Goal: Contribute content: Add original content to the website for others to see

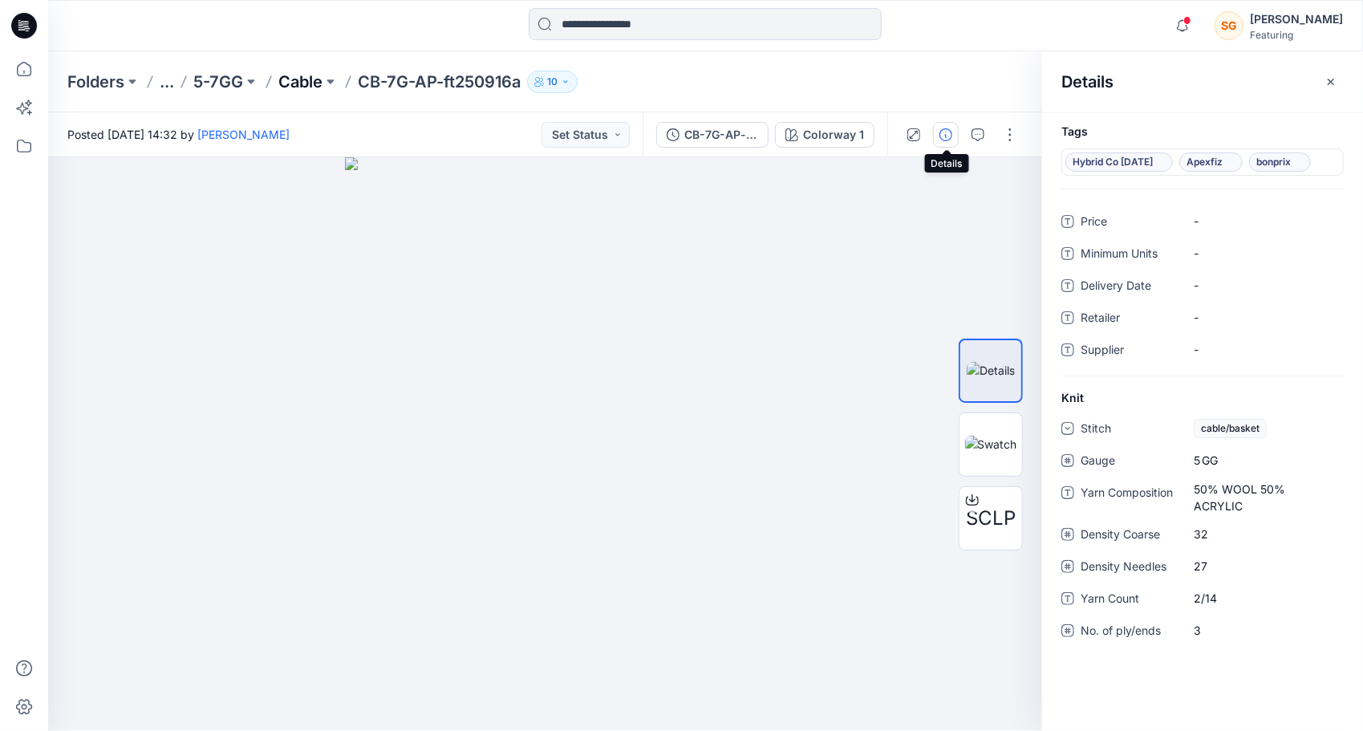
click at [300, 87] on p "Cable" at bounding box center [300, 82] width 44 height 22
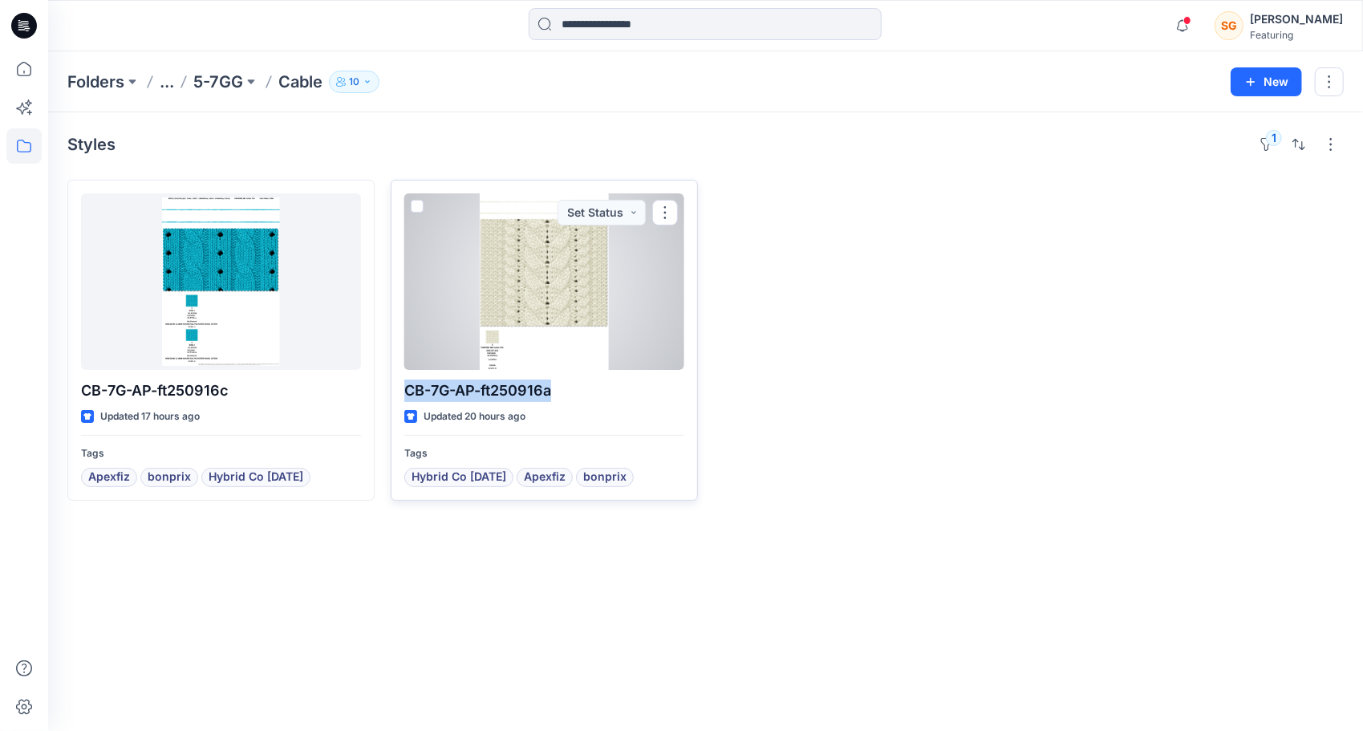
drag, startPoint x: 404, startPoint y: 394, endPoint x: 573, endPoint y: 389, distance: 168.5
click at [573, 389] on p "CB-7G-AP-ft250916a" at bounding box center [544, 390] width 280 height 22
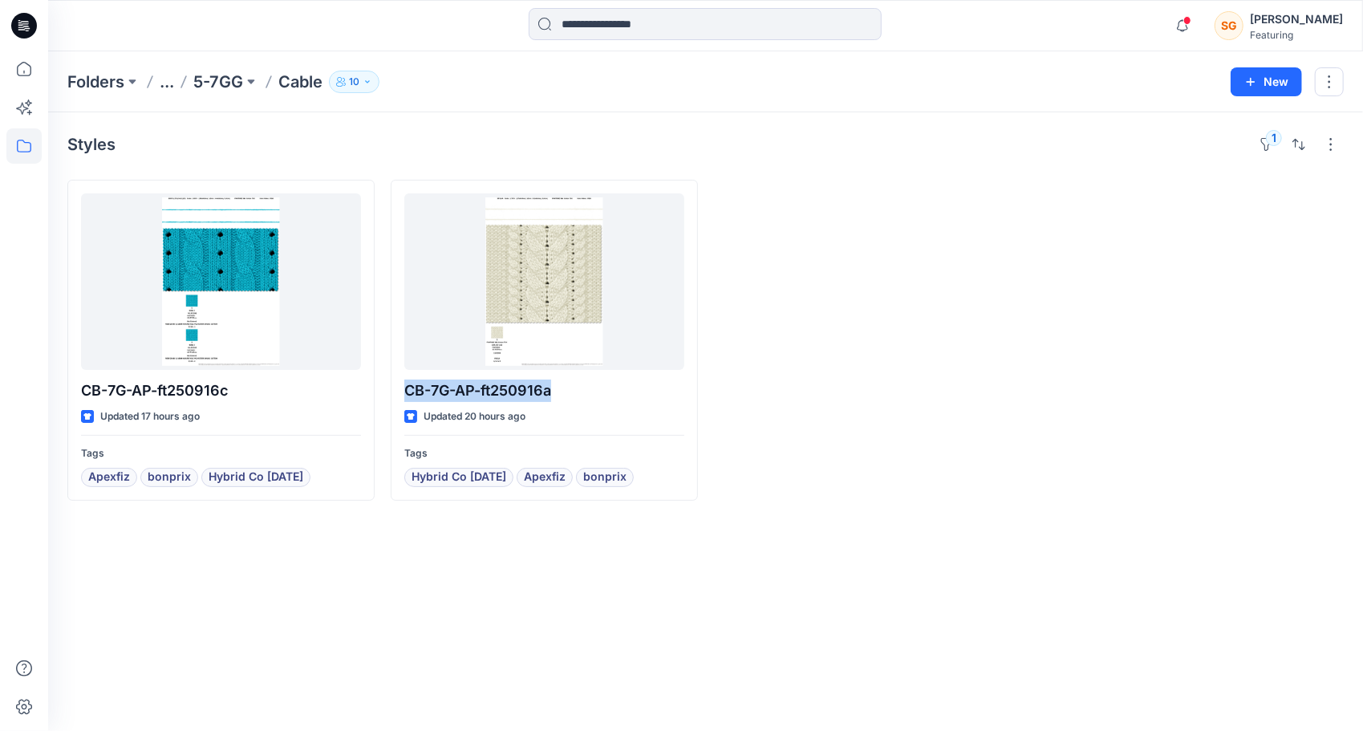
copy p "CB-7G-AP-ft250916a"
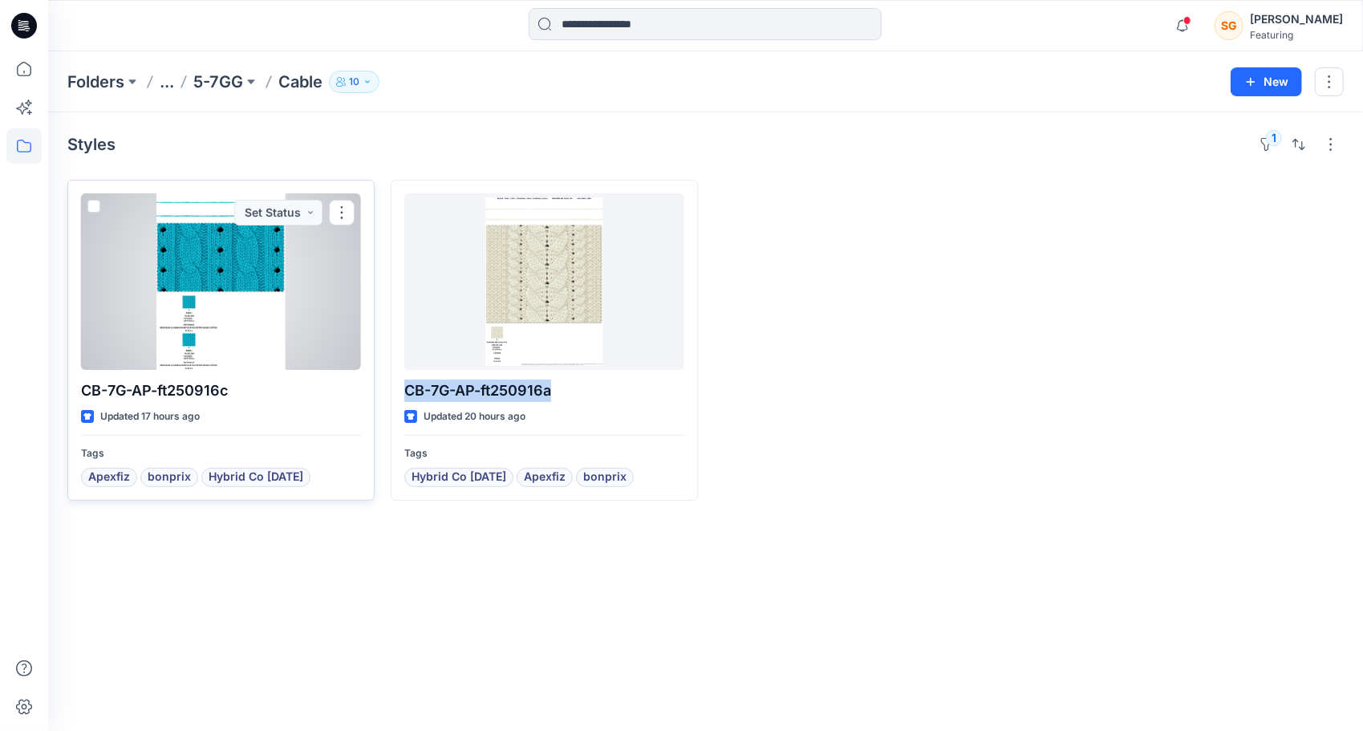
click at [233, 393] on p "CB-7G-AP-ft250916c" at bounding box center [221, 390] width 280 height 22
drag, startPoint x: 233, startPoint y: 393, endPoint x: 87, endPoint y: 393, distance: 146.0
click at [87, 393] on p "CB-7G-AP-ft250916c" at bounding box center [221, 390] width 280 height 22
copy div "CB-7G-AP-ft250916c"
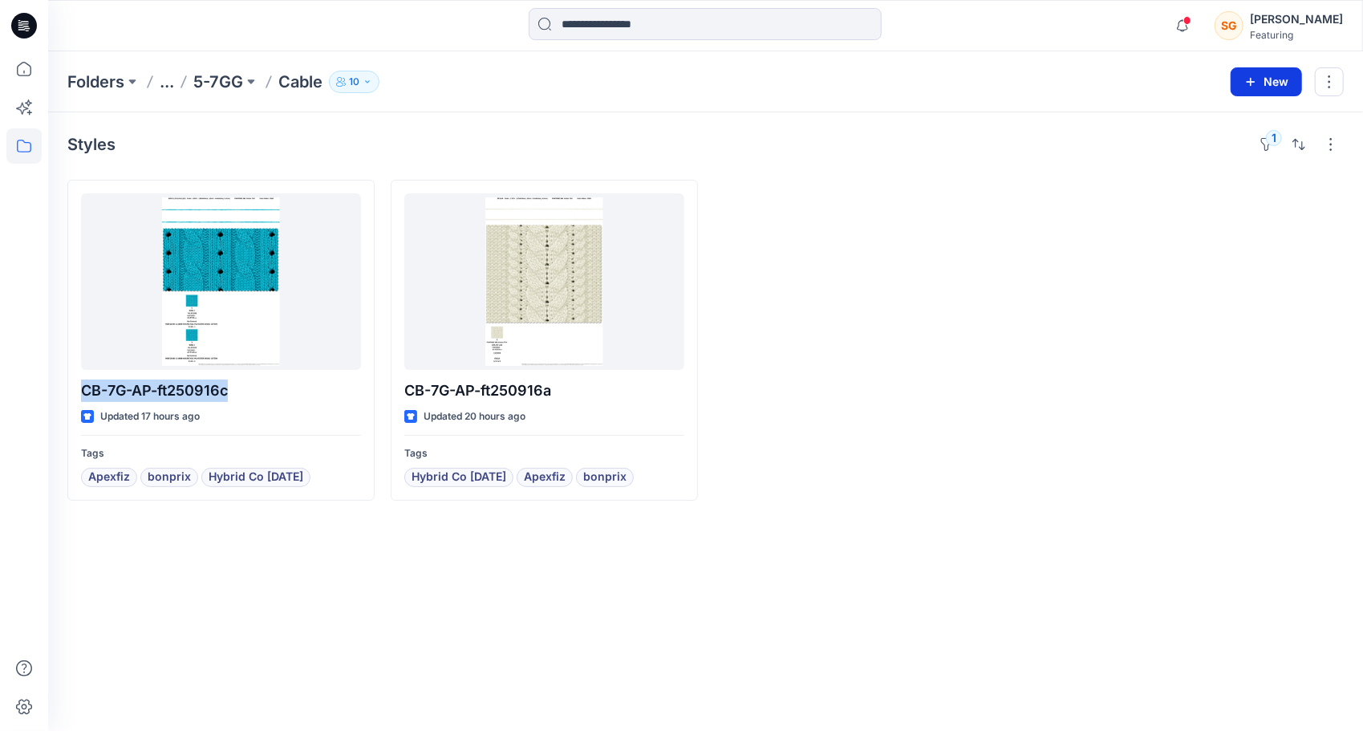
click at [1281, 88] on button "New" at bounding box center [1266, 81] width 71 height 29
click at [1085, 313] on div at bounding box center [1189, 340] width 307 height 321
click at [1270, 142] on button "1" at bounding box center [1267, 145] width 26 height 26
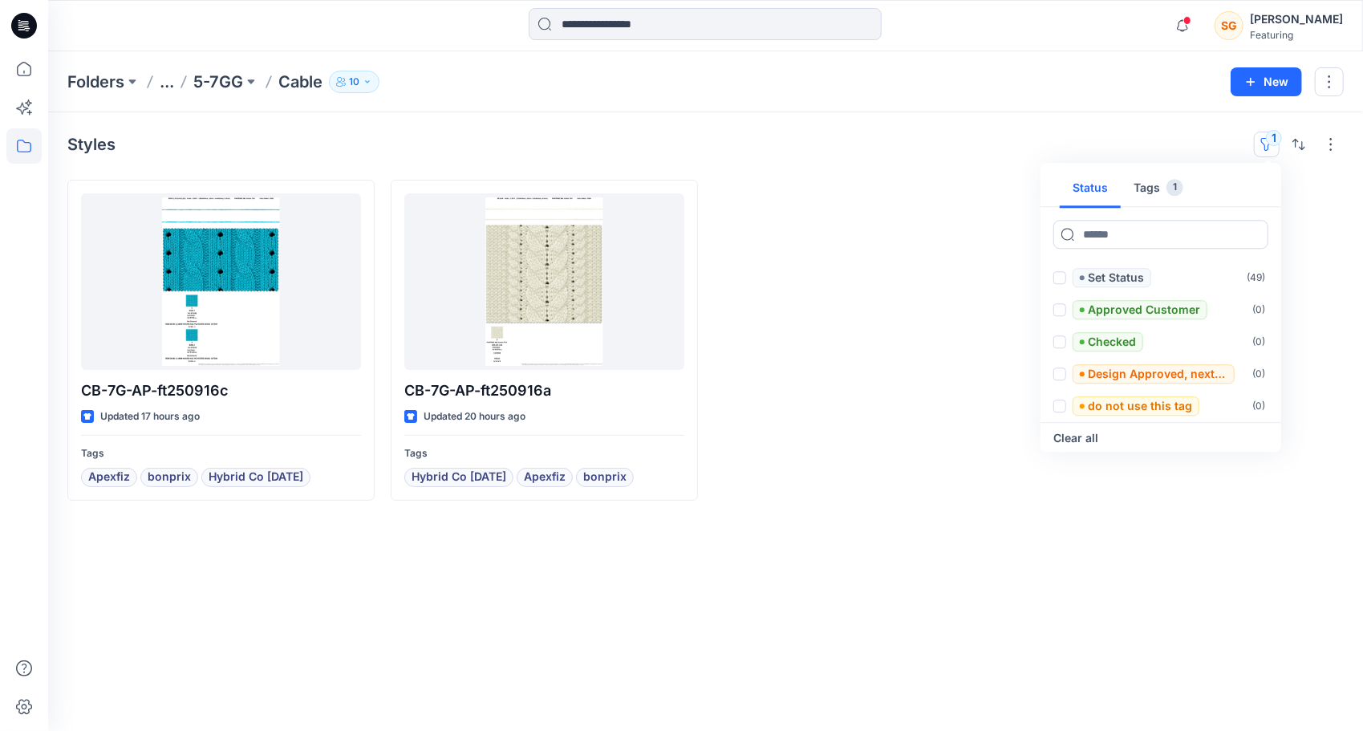
click at [1168, 179] on button "Tags 1" at bounding box center [1158, 188] width 75 height 39
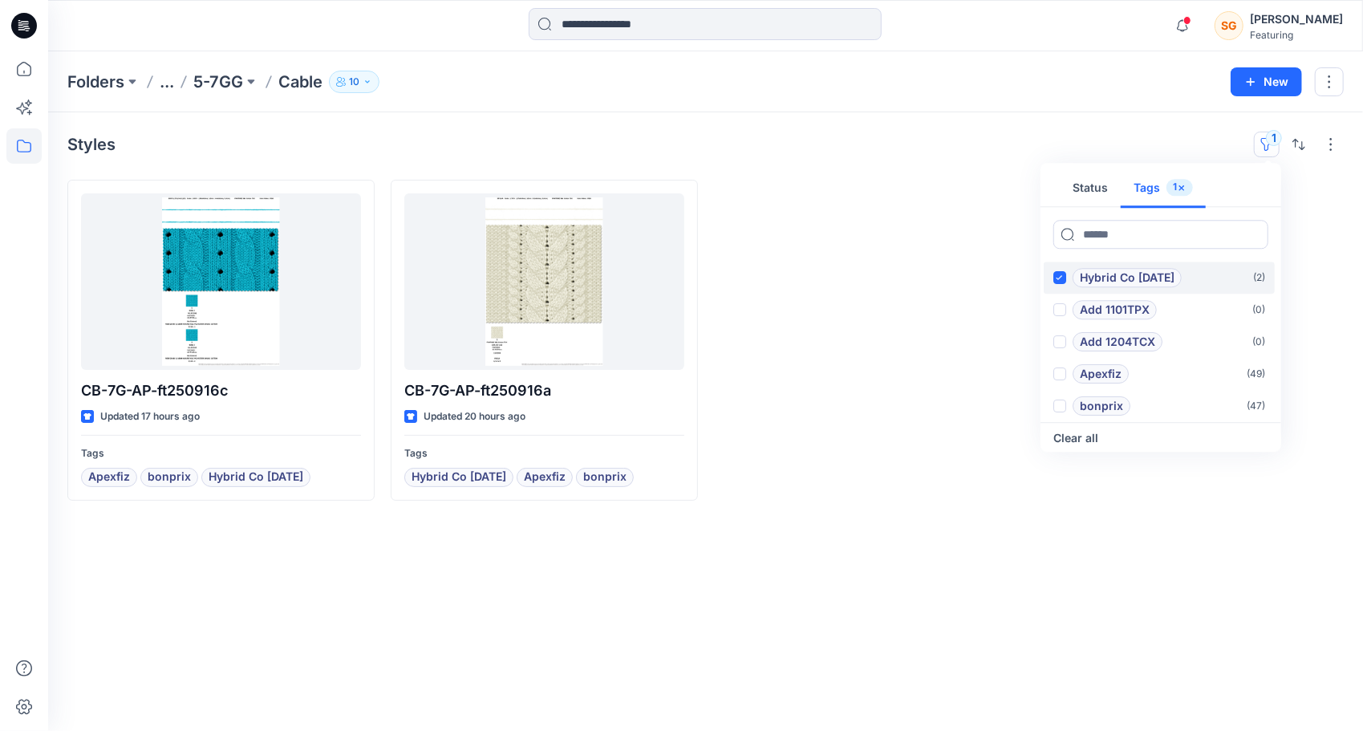
click at [1063, 275] on icon at bounding box center [1059, 277] width 6 height 5
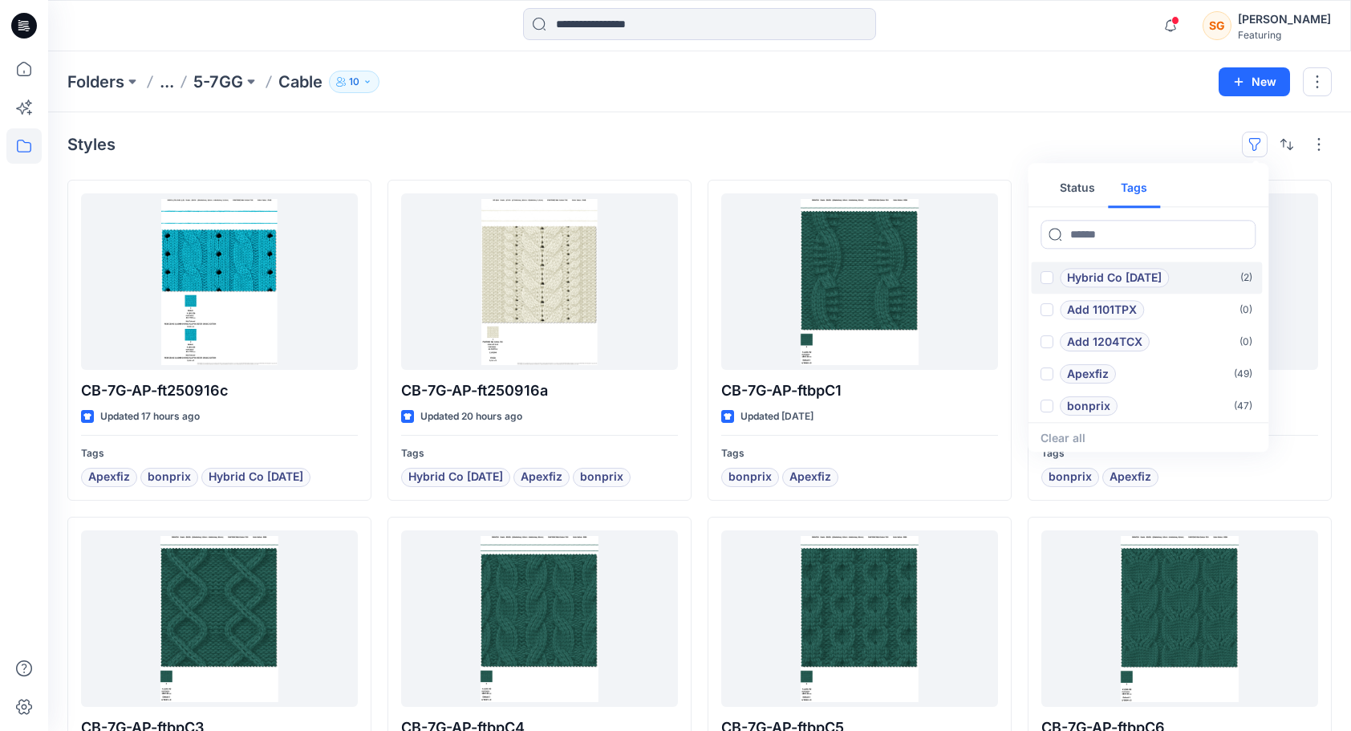
click at [1031, 96] on div "Folders ... 5-7GG Cable 10 New" at bounding box center [699, 81] width 1303 height 61
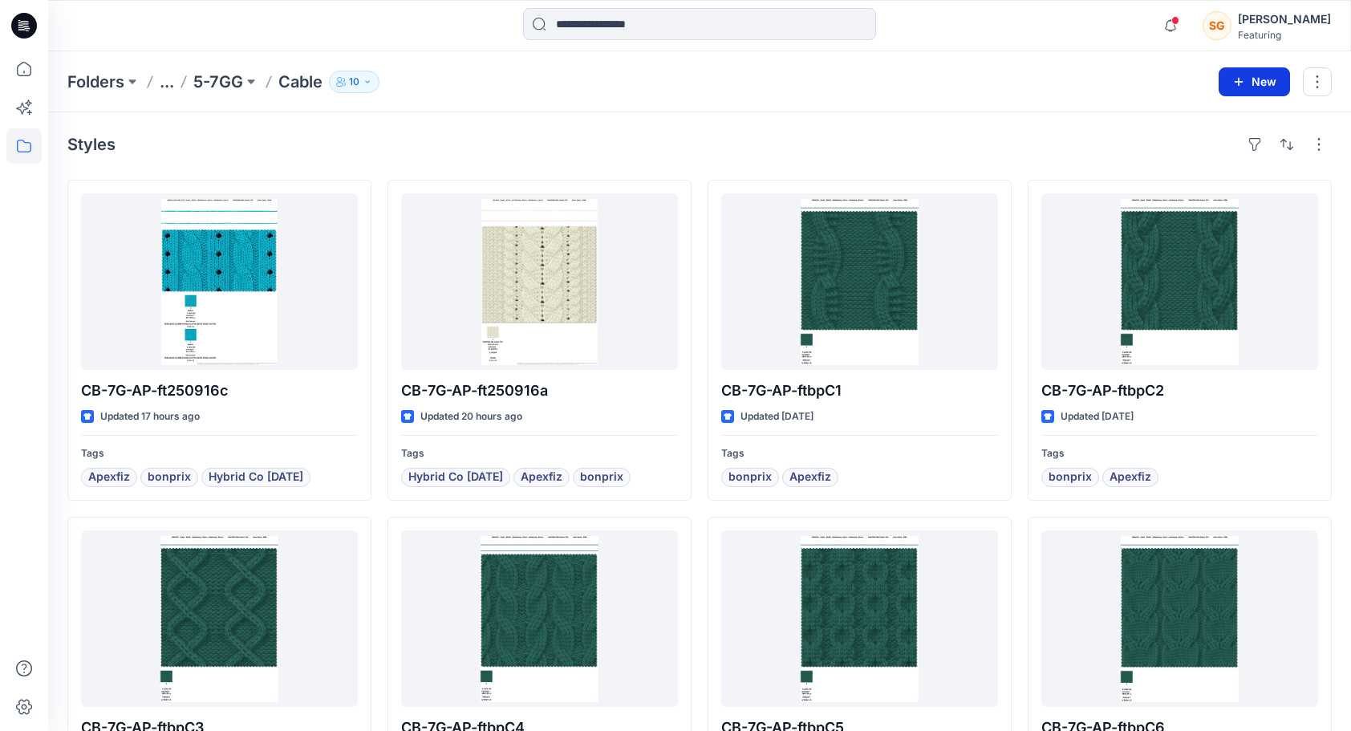
click at [1259, 83] on button "New" at bounding box center [1253, 81] width 71 height 29
click at [1198, 115] on p "New Style" at bounding box center [1205, 121] width 54 height 19
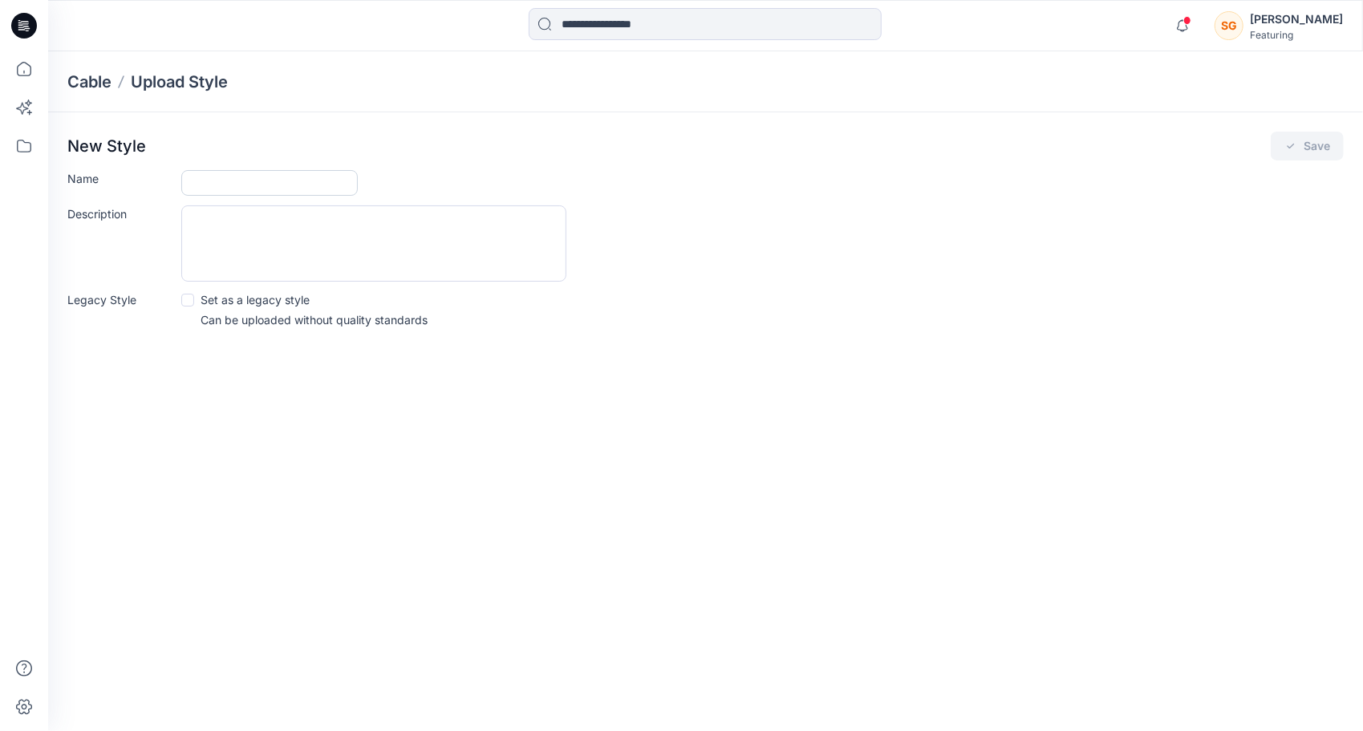
click at [251, 193] on input "Name" at bounding box center [269, 183] width 176 height 26
paste input "**********"
type input "**********"
click at [1316, 146] on button "Save" at bounding box center [1307, 146] width 73 height 29
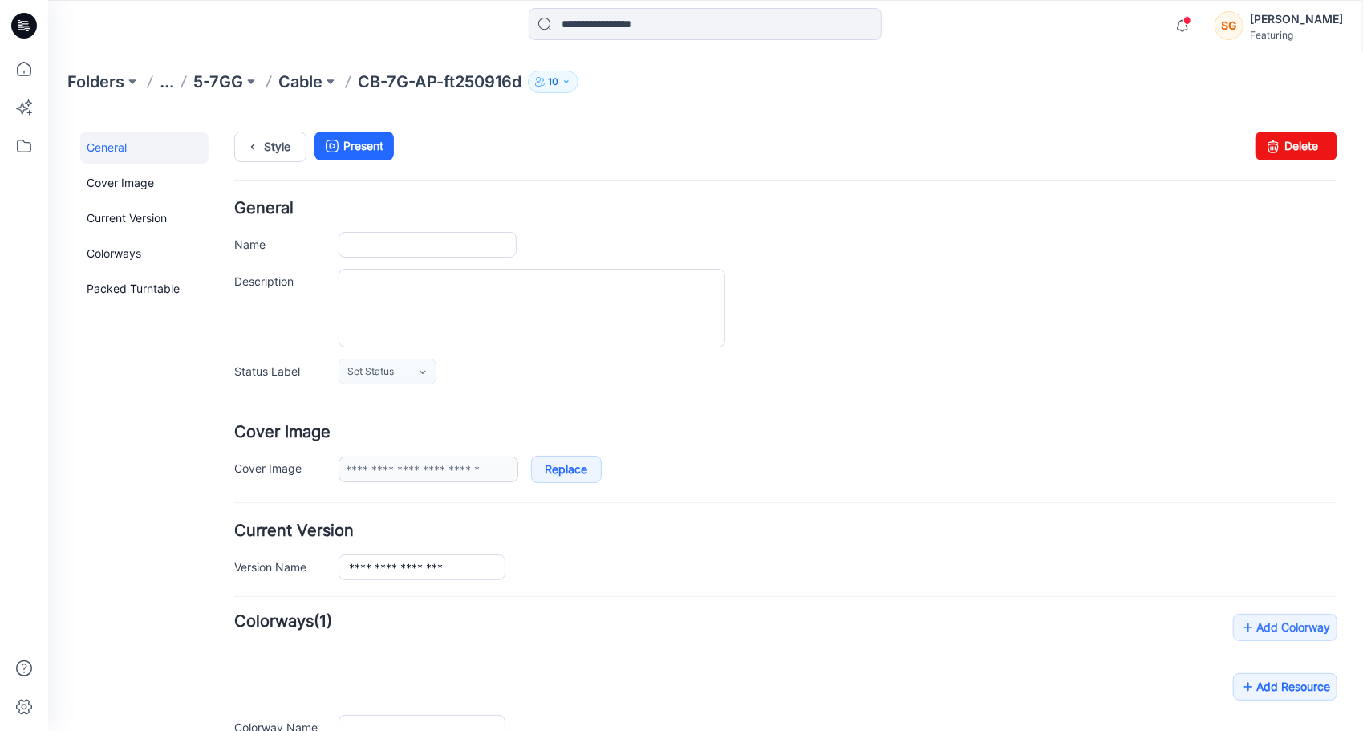
type input "**********"
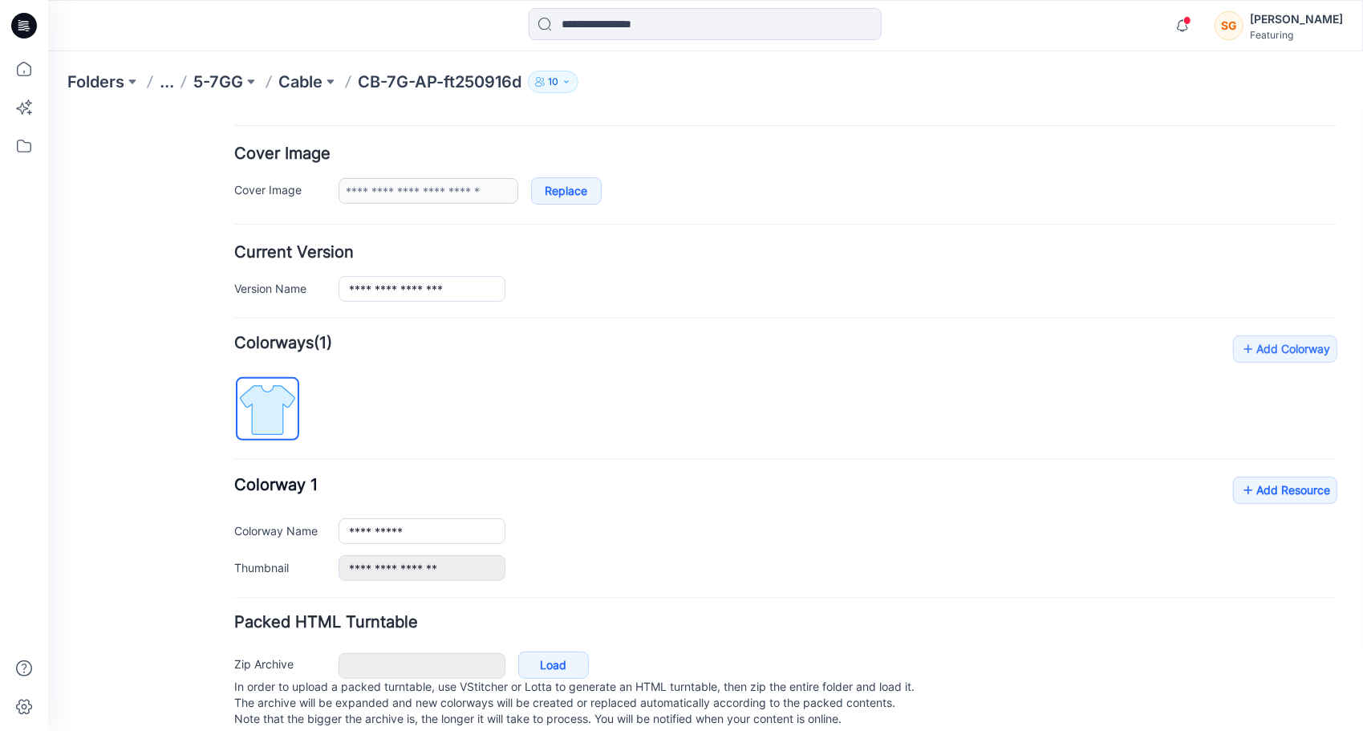
scroll to position [307, 0]
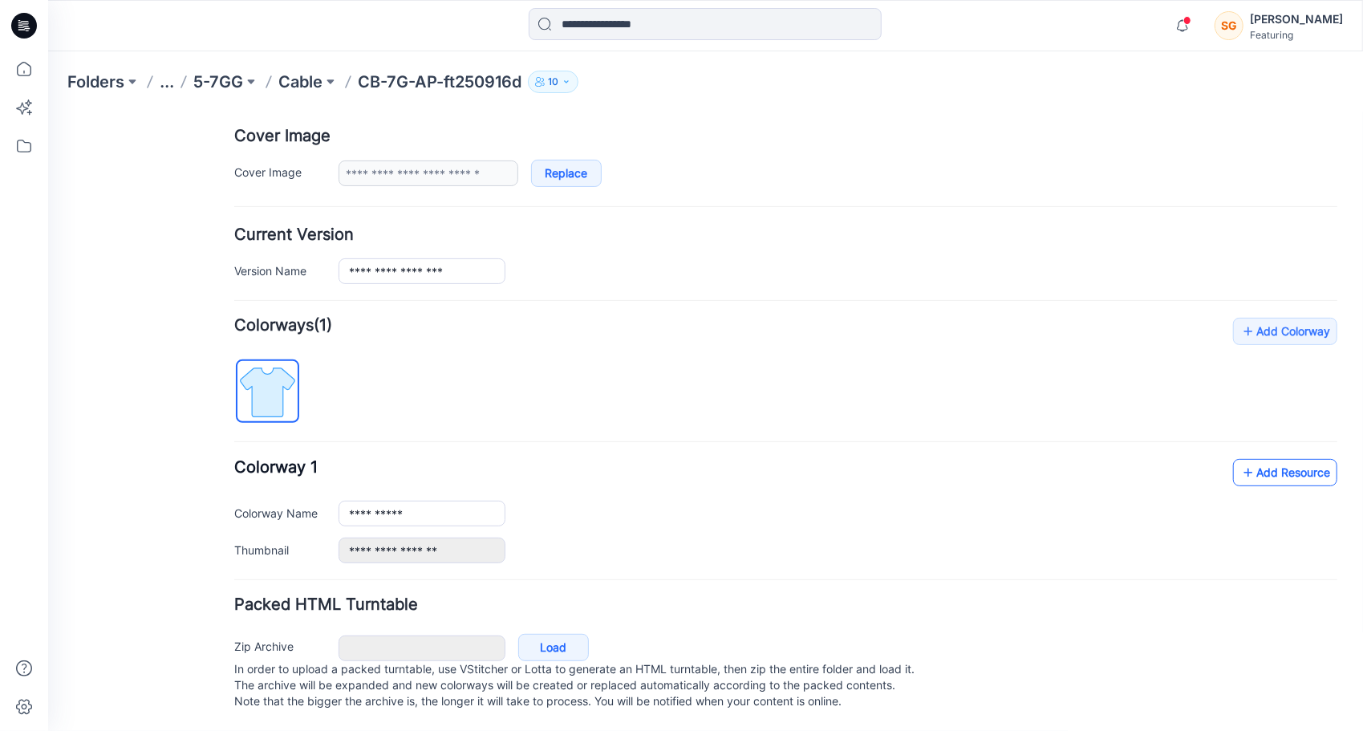
click at [1274, 459] on link "Add Resource" at bounding box center [1284, 471] width 104 height 27
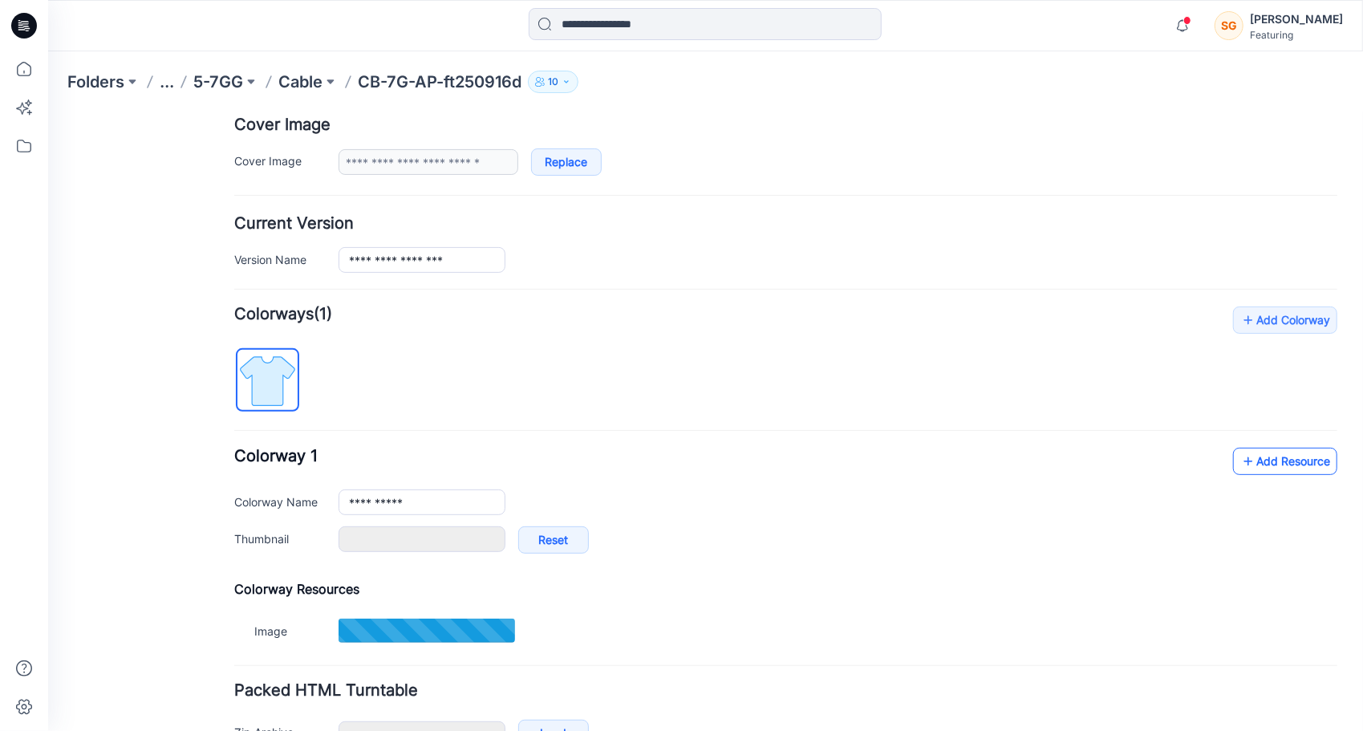
type input "*******"
click at [1268, 455] on link "Add Resource" at bounding box center [1284, 460] width 104 height 27
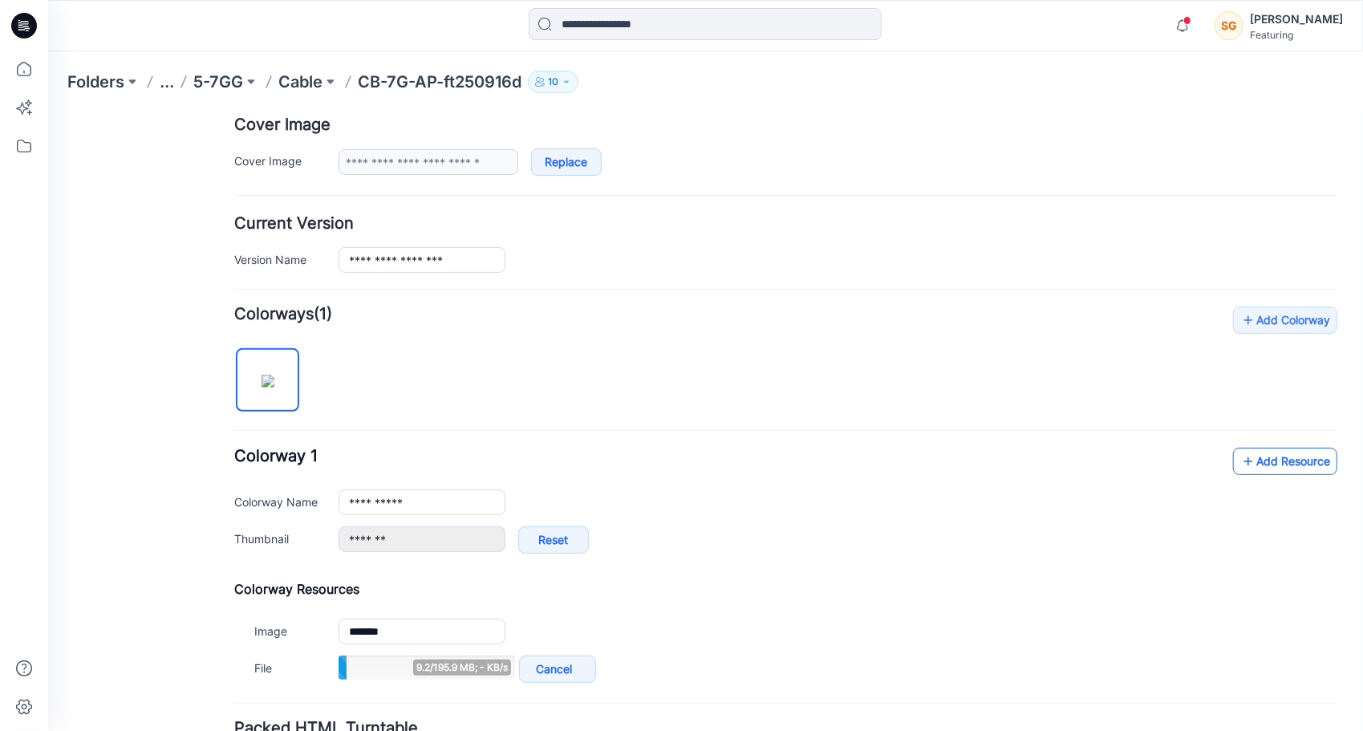
click at [1263, 460] on link "Add Resource" at bounding box center [1284, 460] width 104 height 27
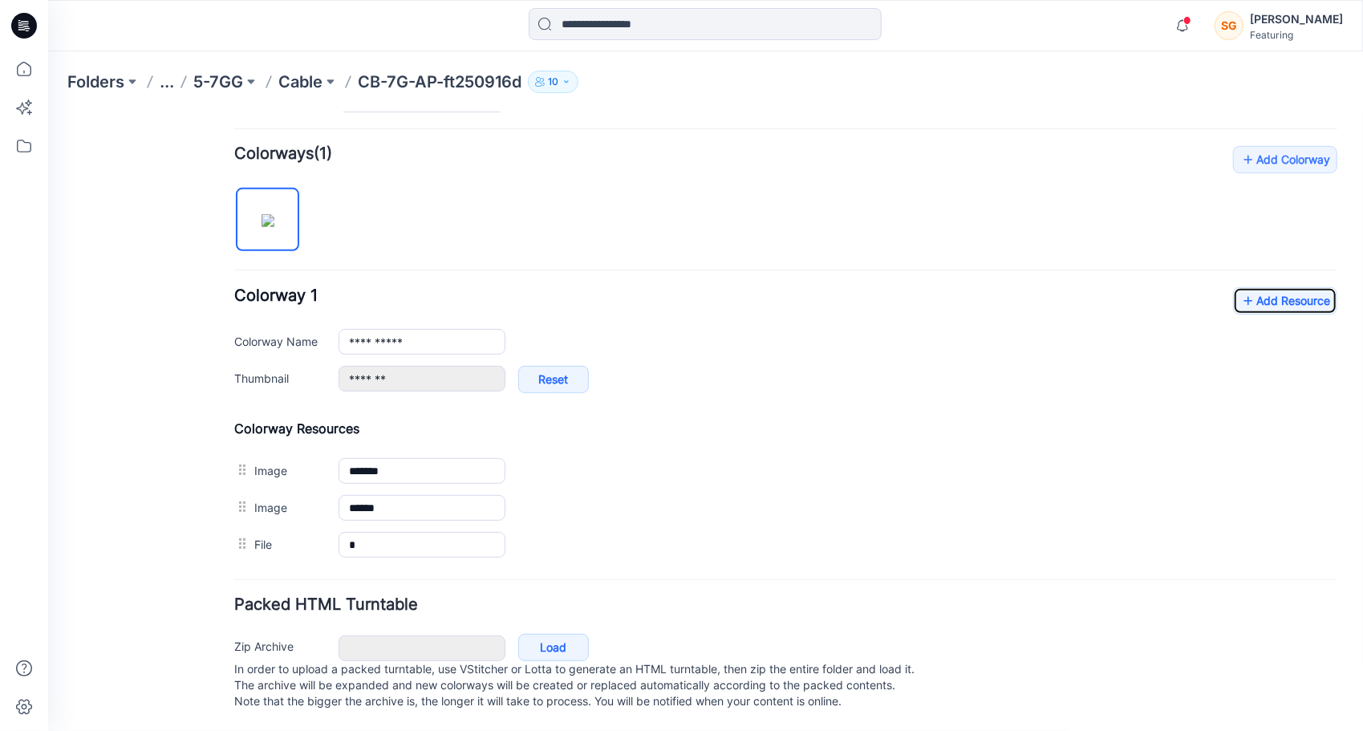
scroll to position [478, 0]
click at [302, 90] on p "Cable" at bounding box center [300, 82] width 44 height 22
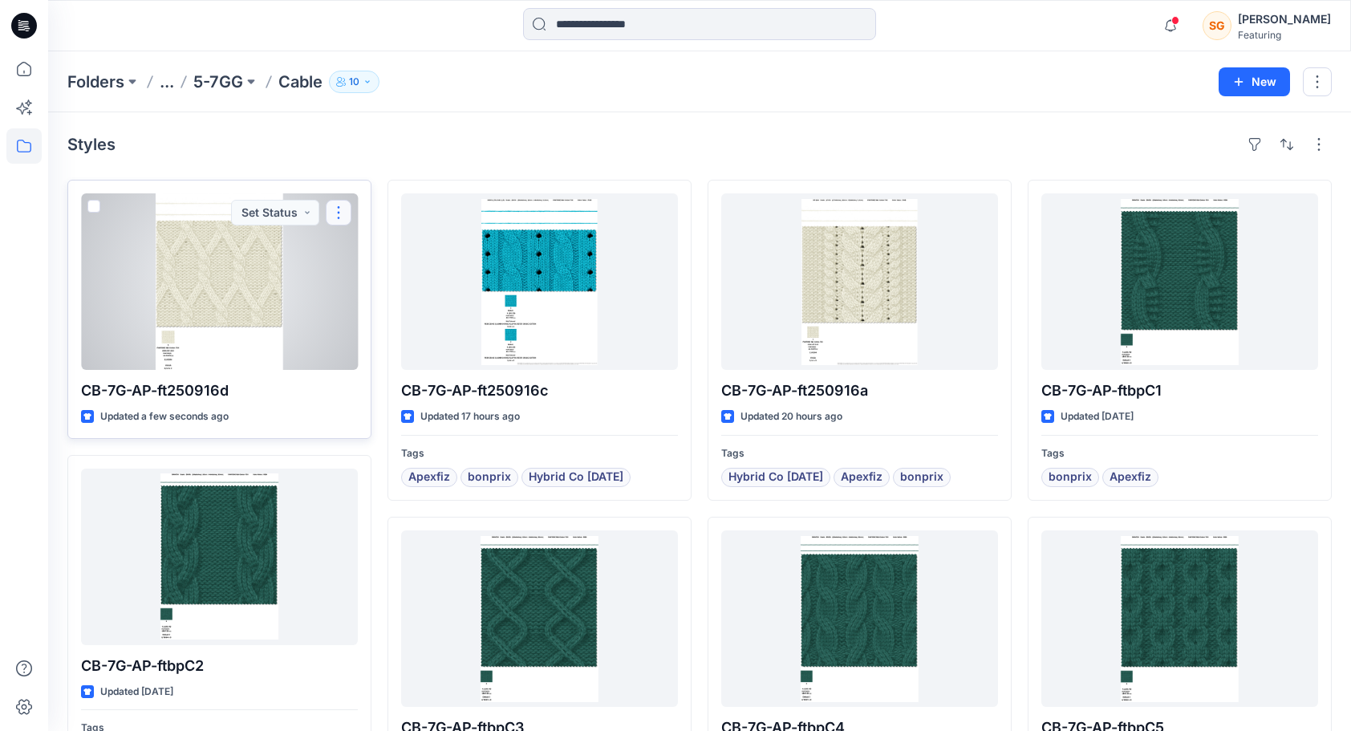
click at [340, 204] on button "button" at bounding box center [339, 213] width 26 height 26
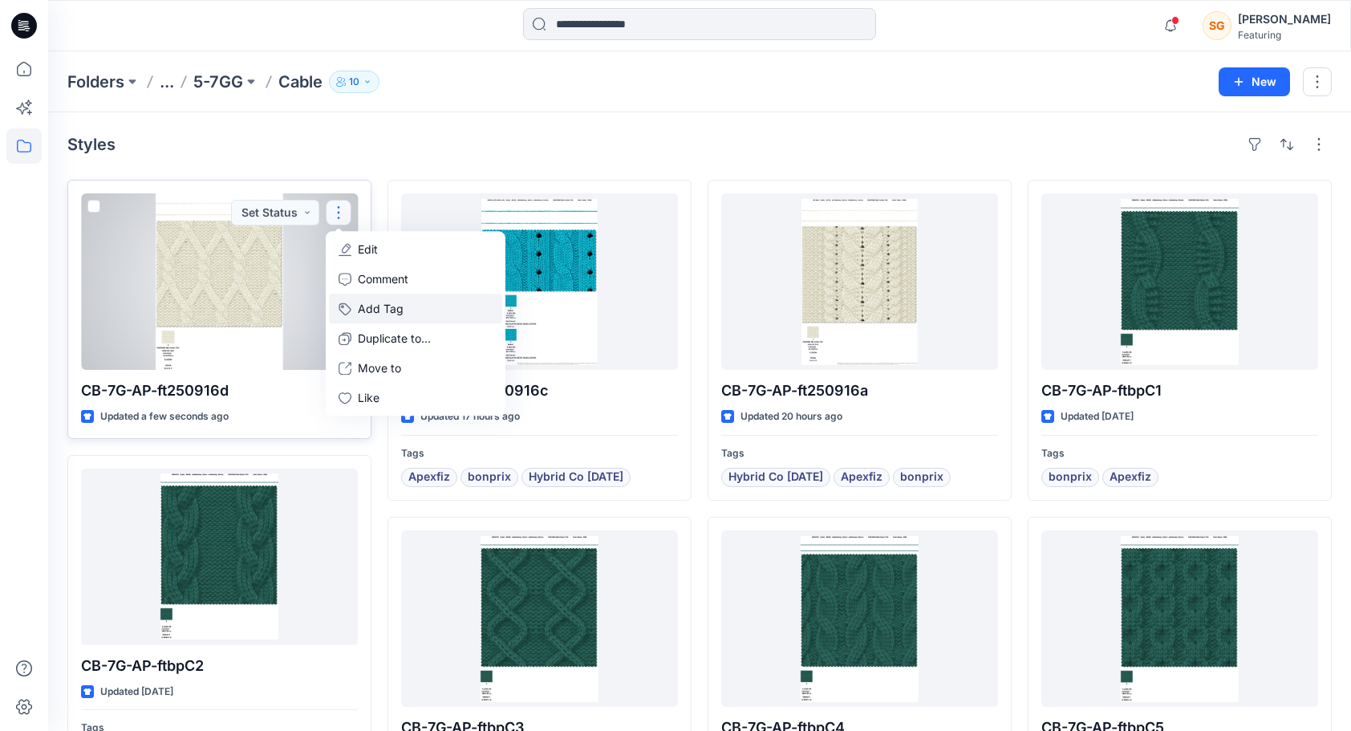
click at [370, 302] on button "Add Tag" at bounding box center [415, 309] width 173 height 30
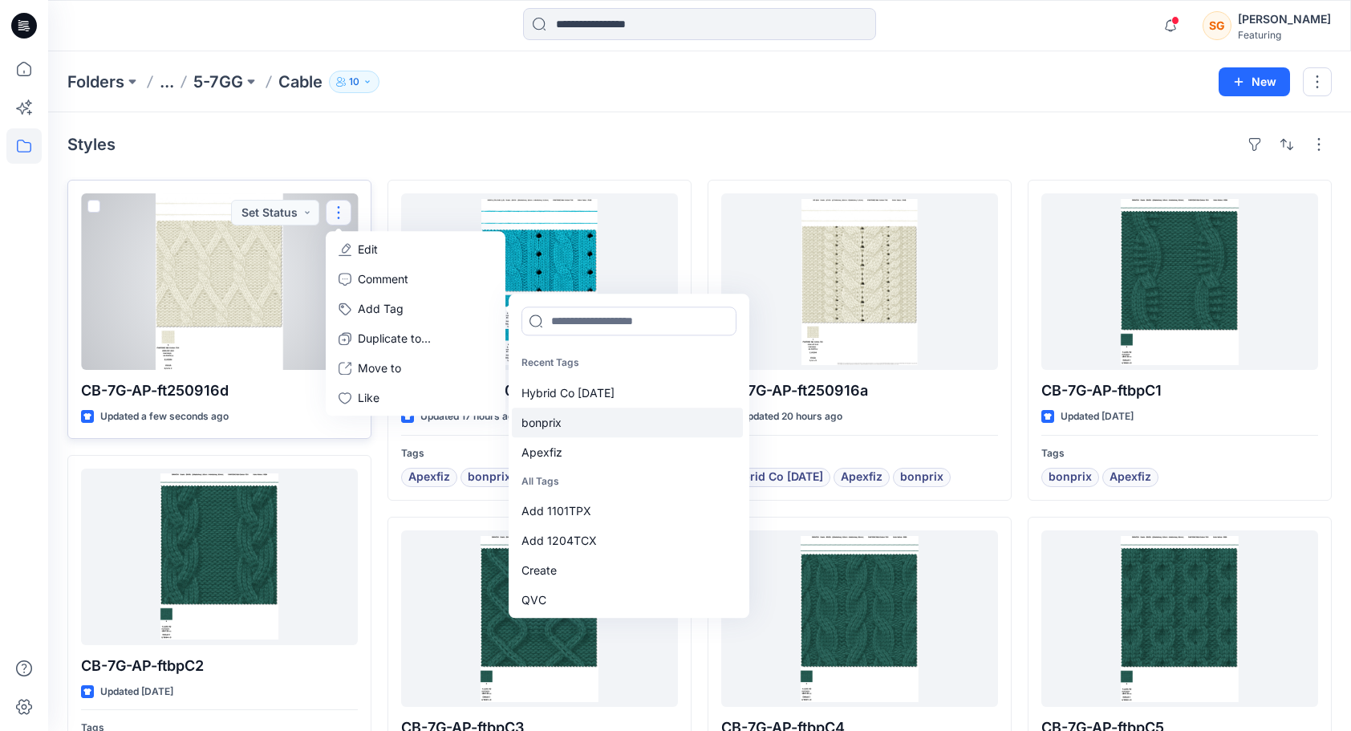
click at [553, 421] on div "bonprix" at bounding box center [627, 423] width 231 height 30
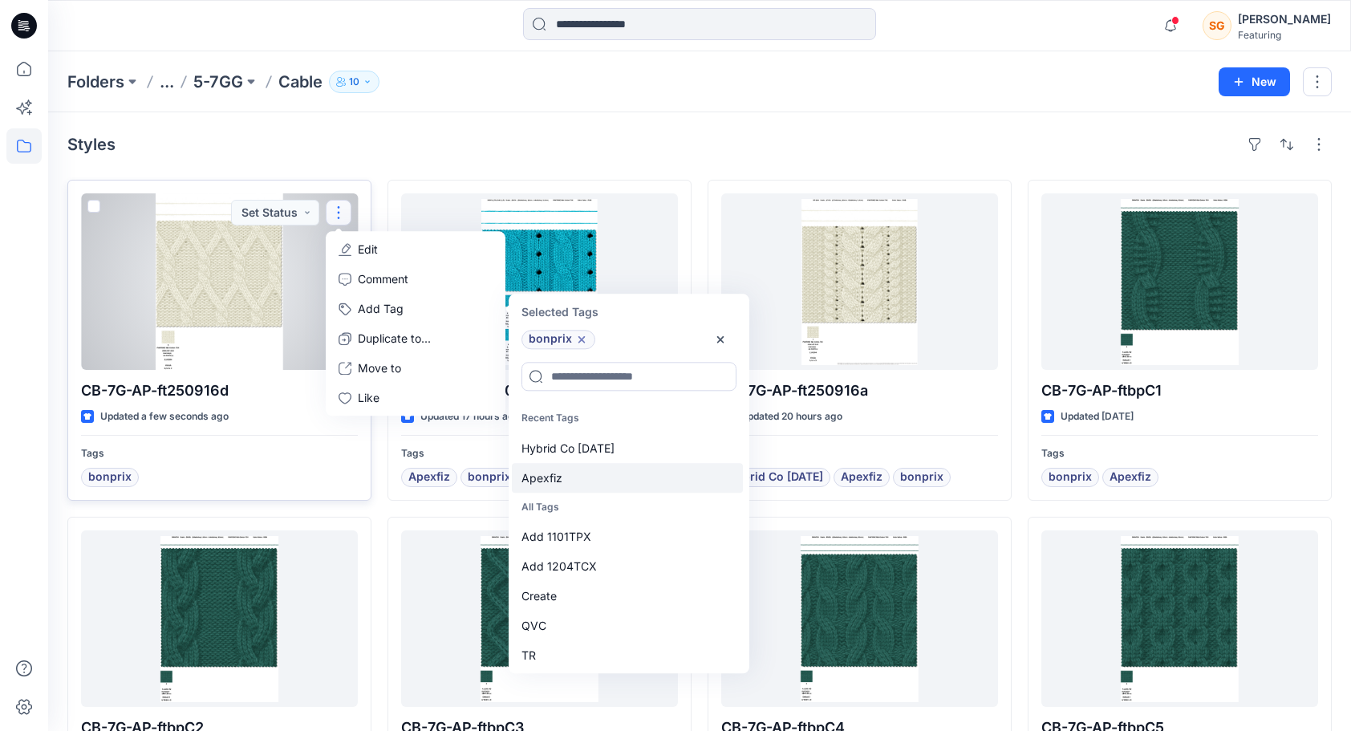
click at [562, 477] on div "Apexfiz" at bounding box center [627, 478] width 231 height 30
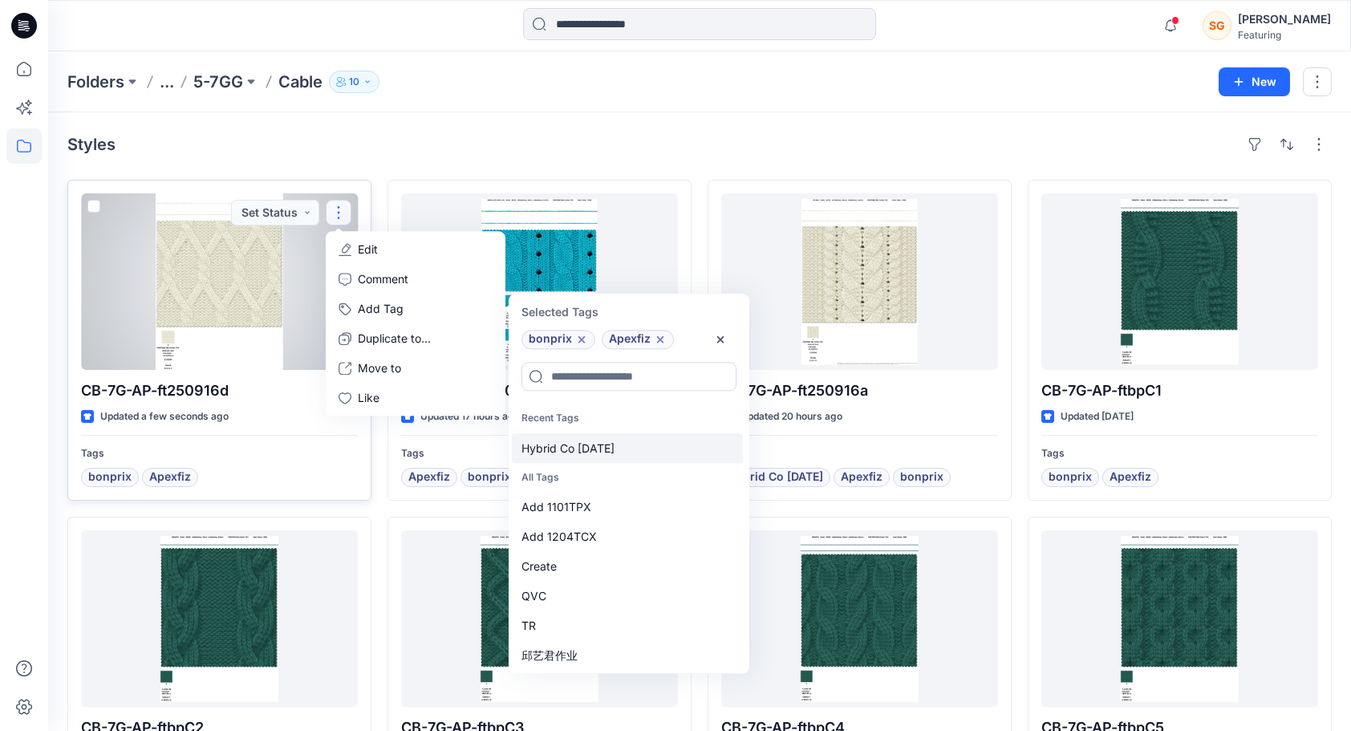
click at [571, 444] on div "Hybrid Co [DATE]" at bounding box center [627, 448] width 231 height 30
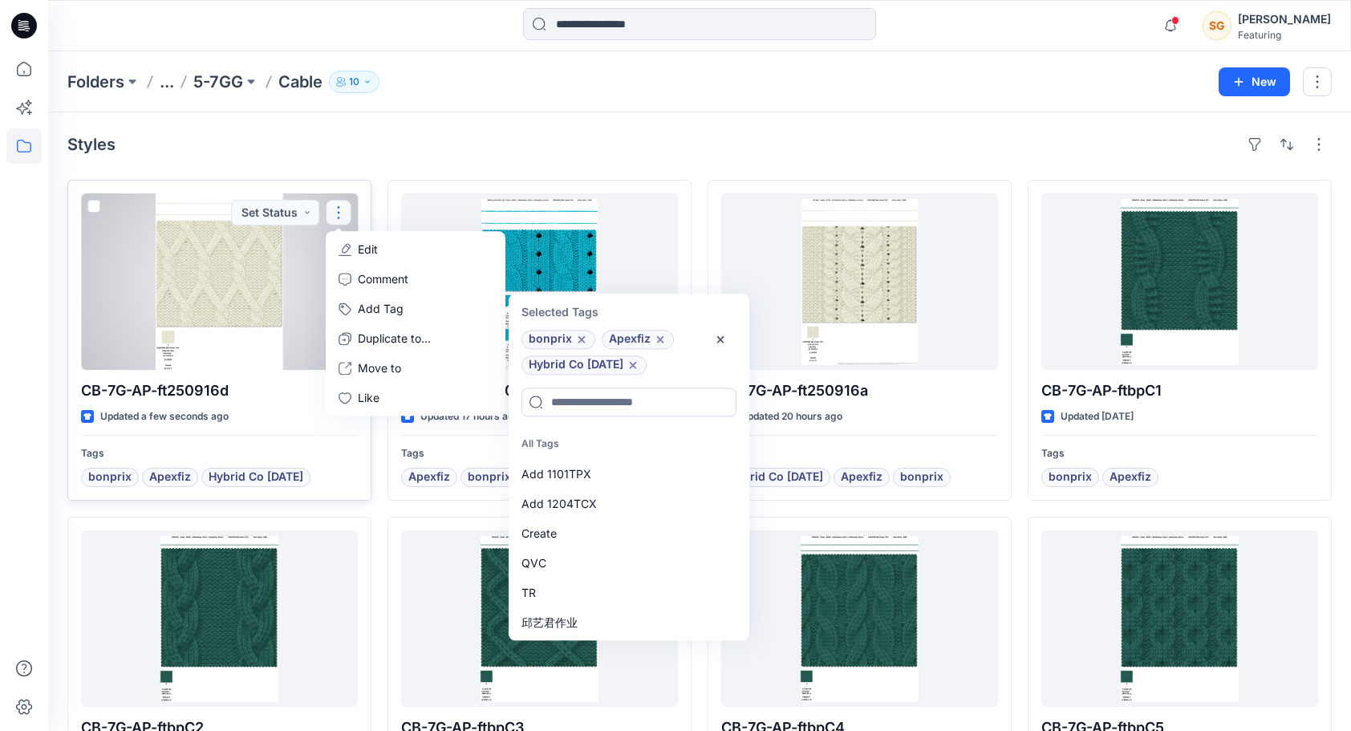
click at [203, 276] on div at bounding box center [219, 281] width 277 height 176
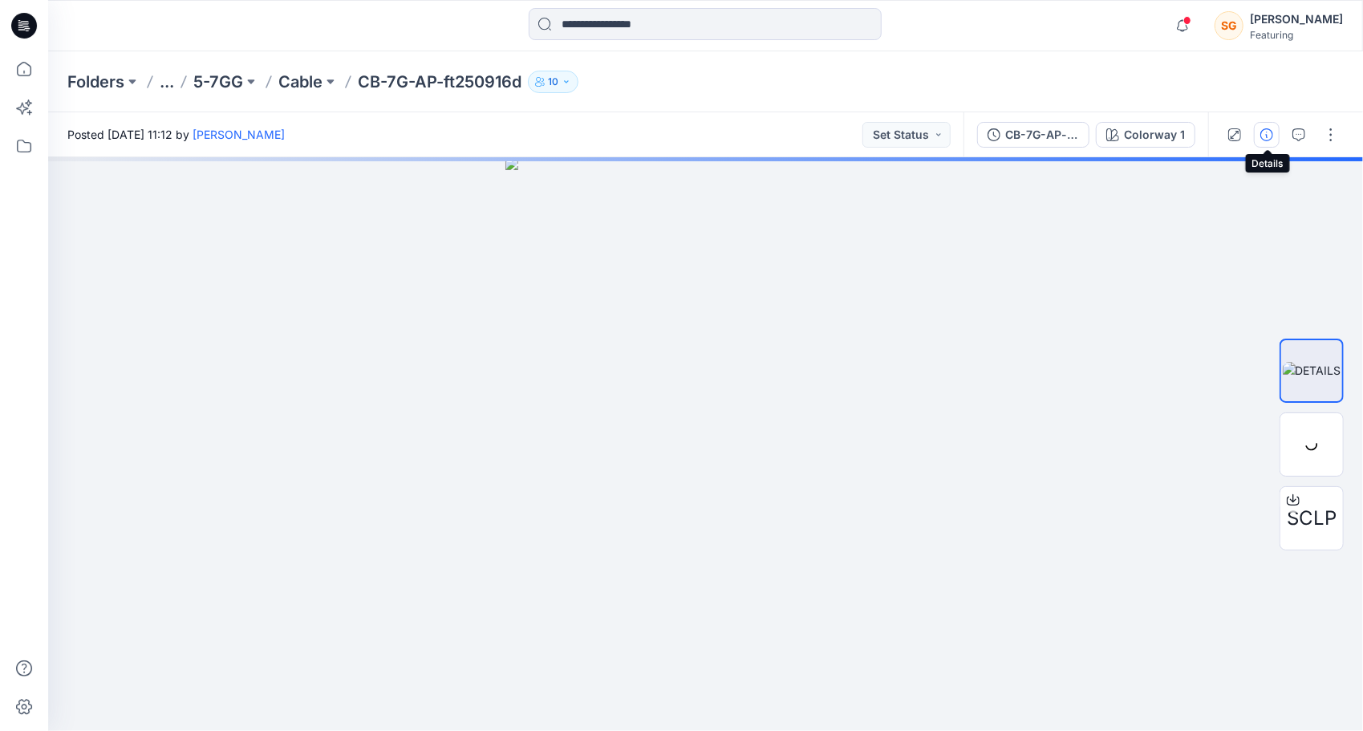
click at [1267, 133] on icon "button" at bounding box center [1266, 134] width 13 height 13
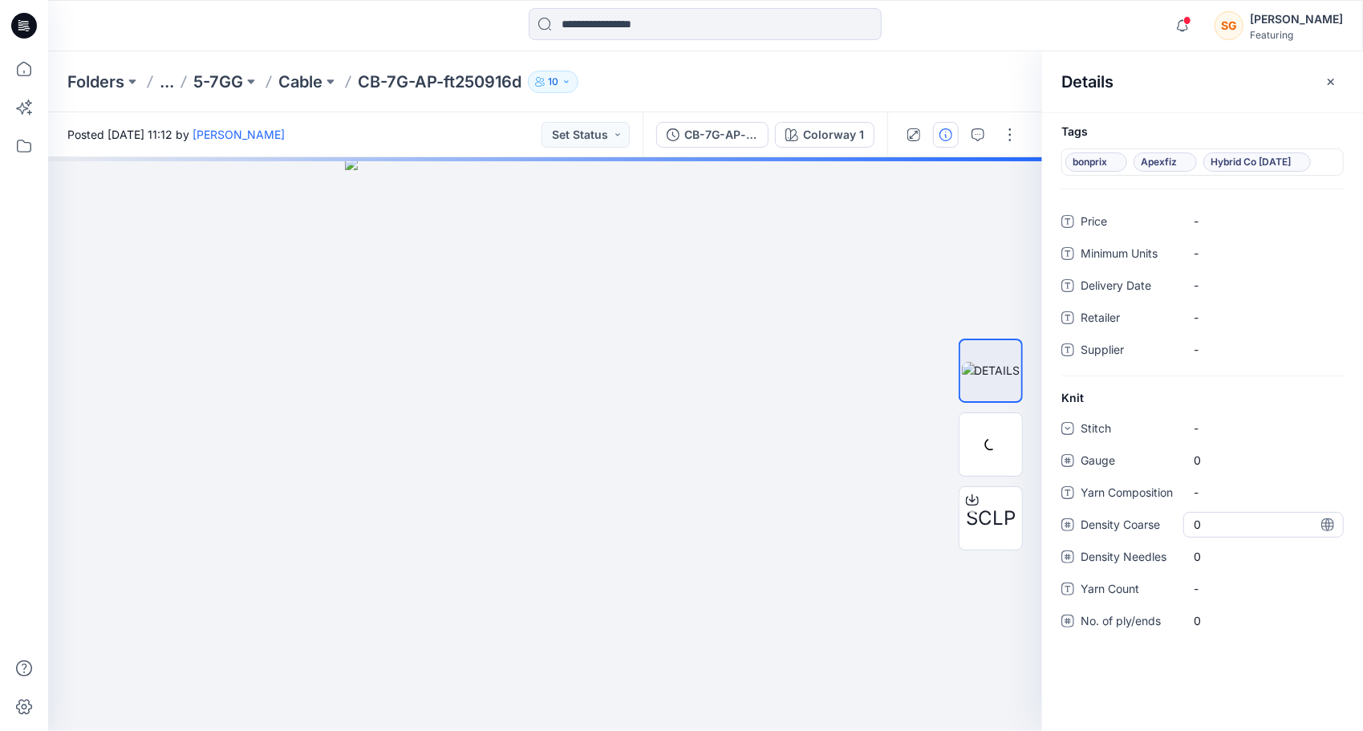
click at [1223, 525] on Coarse "0" at bounding box center [1264, 524] width 140 height 17
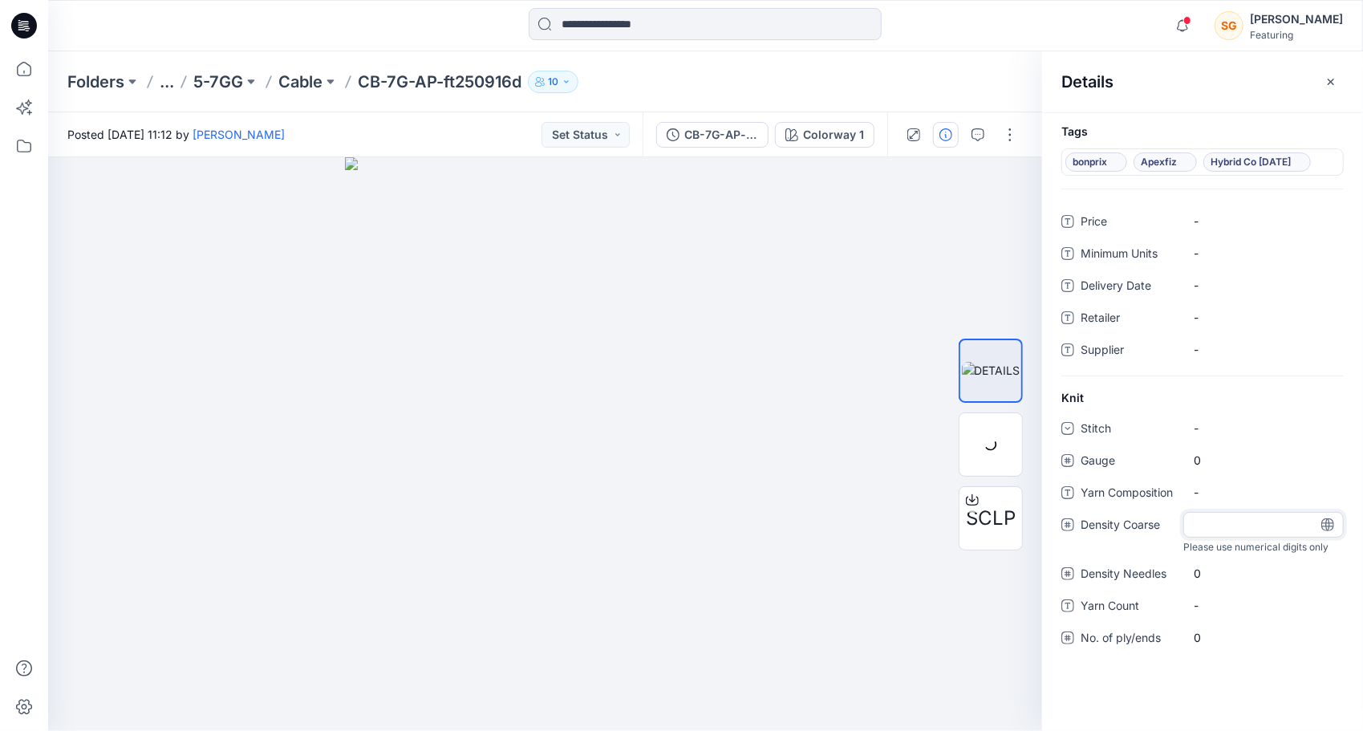
type input "**"
click at [1200, 564] on div "0" at bounding box center [1263, 574] width 160 height 26
type input "**"
click at [1211, 422] on div "-" at bounding box center [1206, 428] width 24 height 17
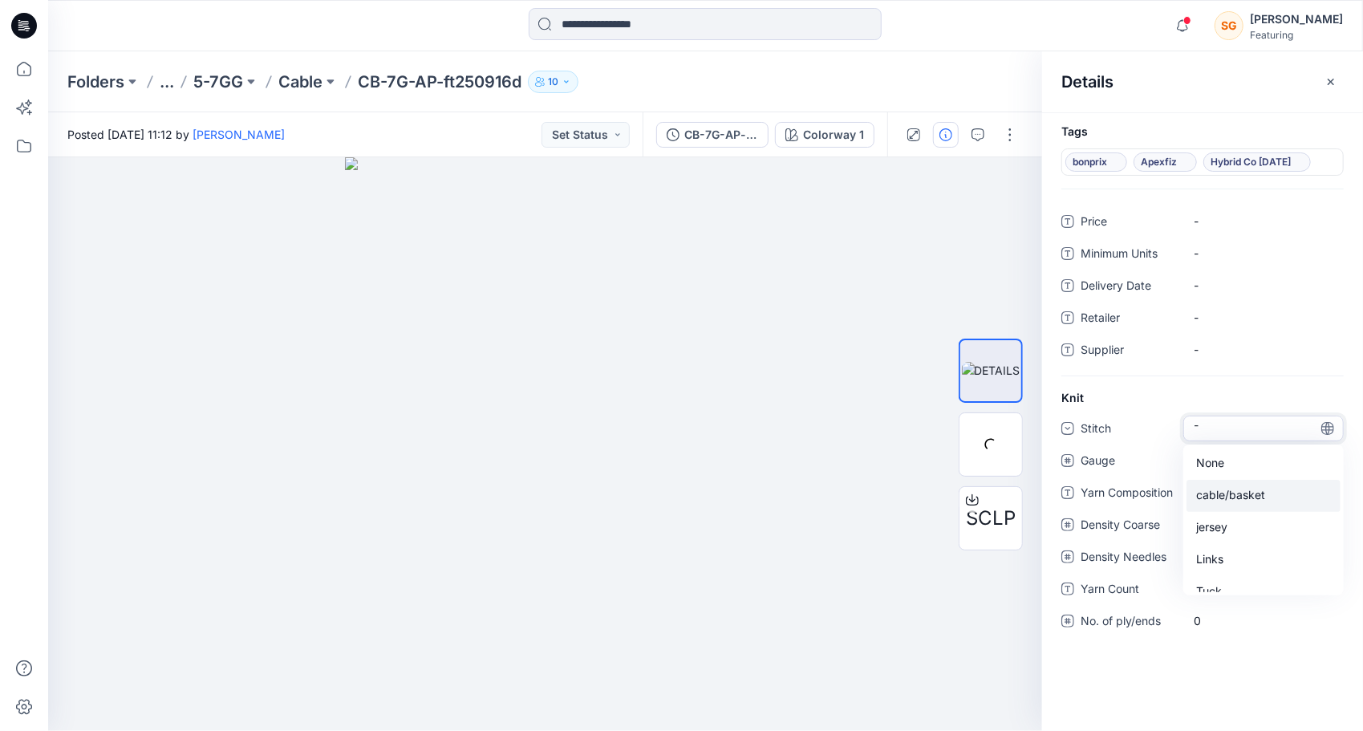
click at [1223, 494] on div "cable/basket" at bounding box center [1263, 496] width 154 height 32
click at [1216, 455] on span "0" at bounding box center [1264, 460] width 140 height 17
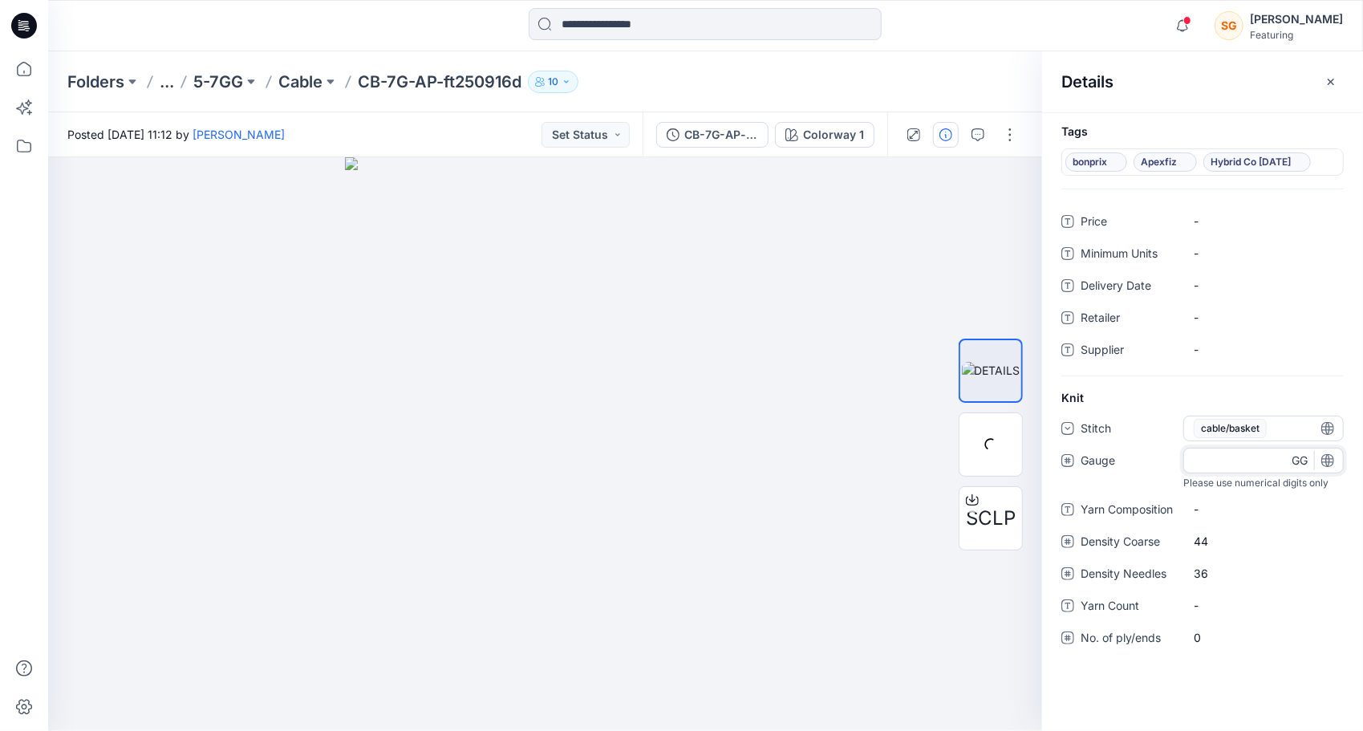
type input "*"
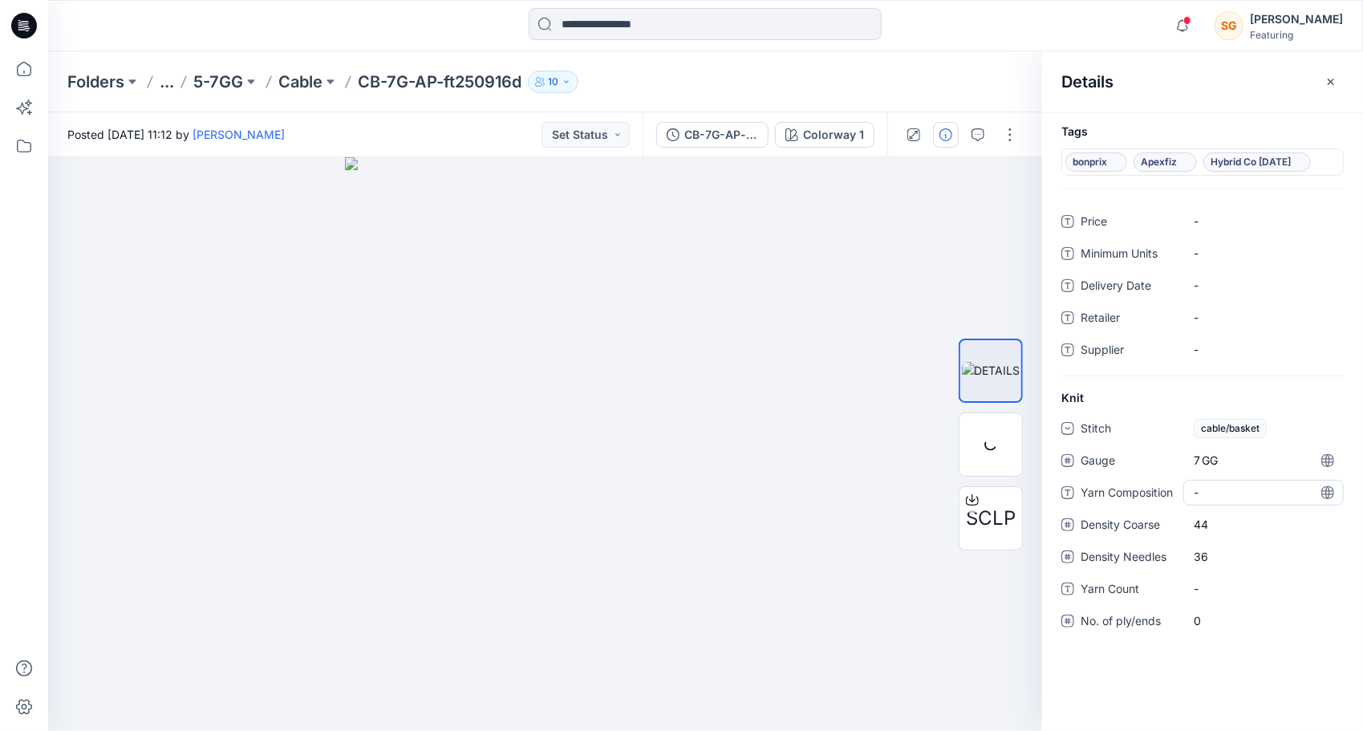
click at [1216, 509] on div "Stitch cable/basket Gauge 7 GG Yarn Composition - Density Coarse 44 Density Nee…" at bounding box center [1202, 534] width 282 height 237
drag, startPoint x: 1210, startPoint y: 493, endPoint x: 1185, endPoint y: 488, distance: 25.3
click at [1185, 488] on div "-" at bounding box center [1263, 493] width 160 height 26
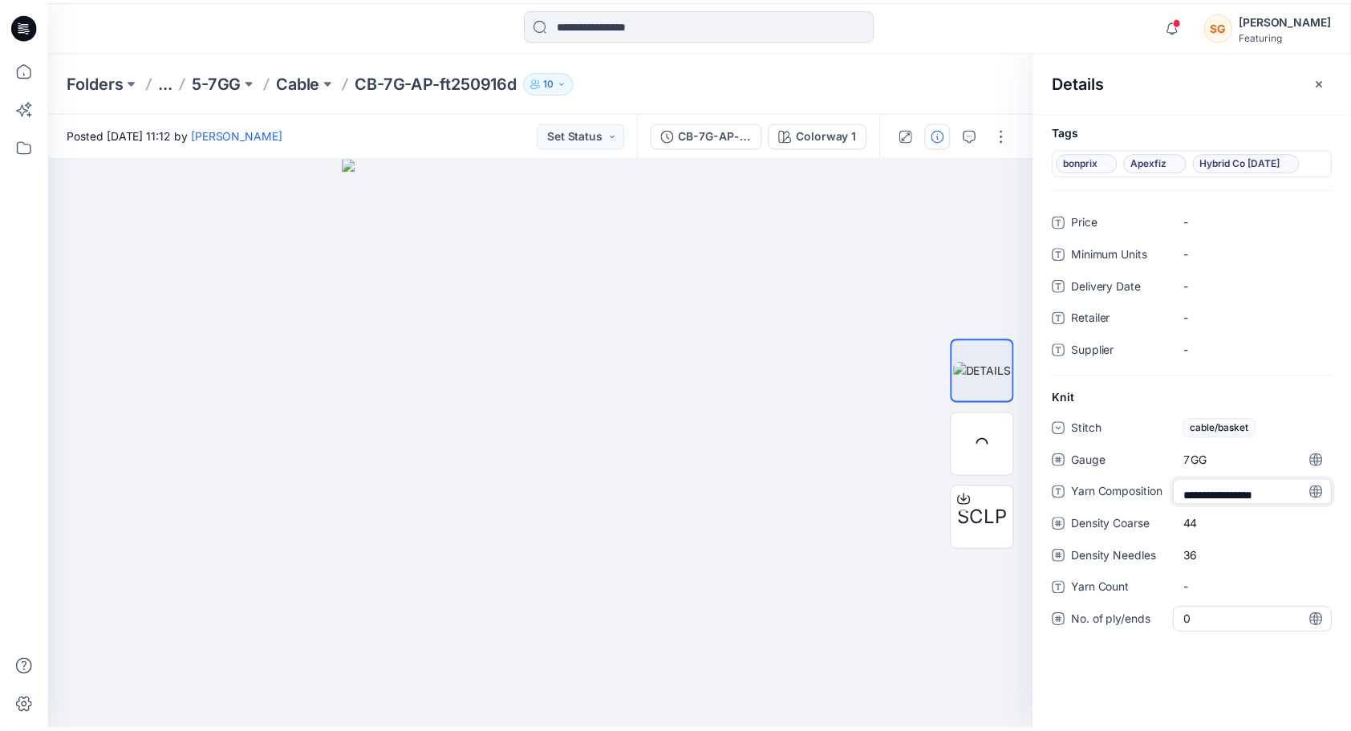
scroll to position [44, 0]
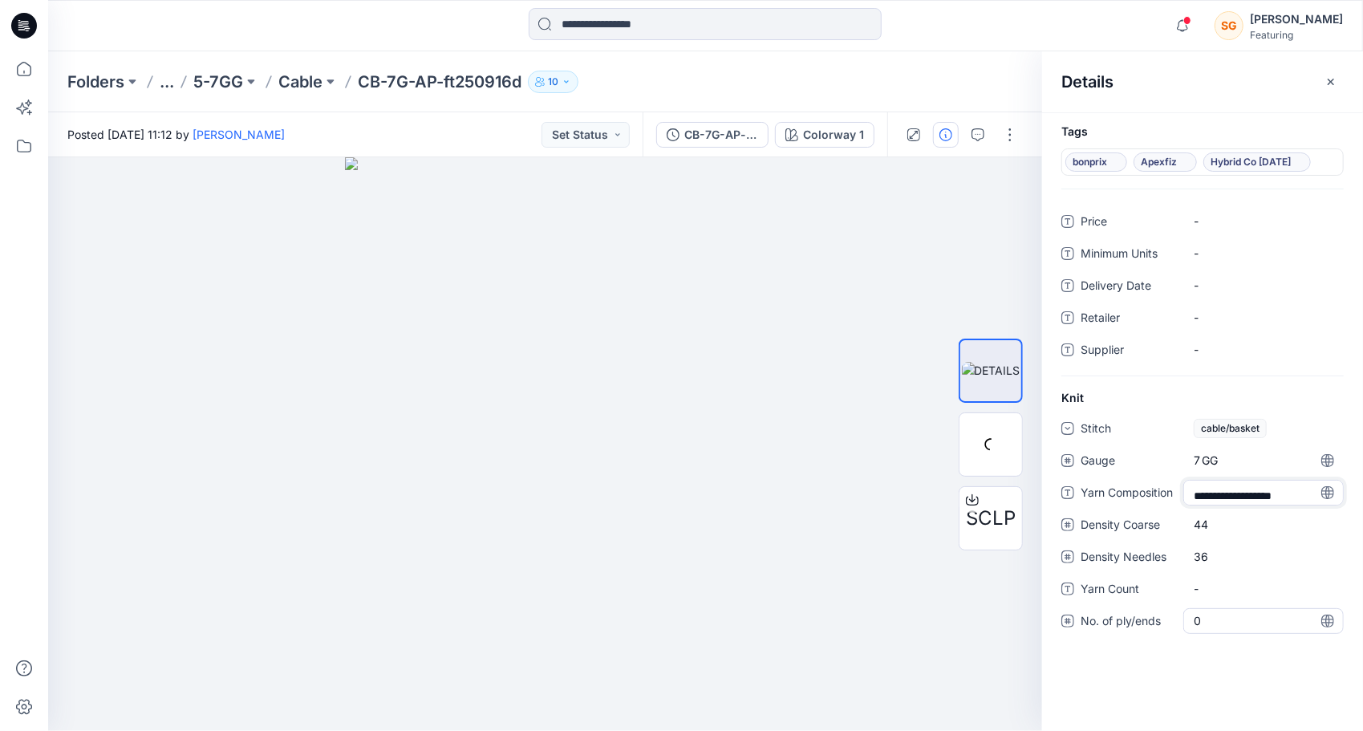
type textarea "**********"
click at [1223, 586] on div "**********" at bounding box center [1202, 534] width 282 height 237
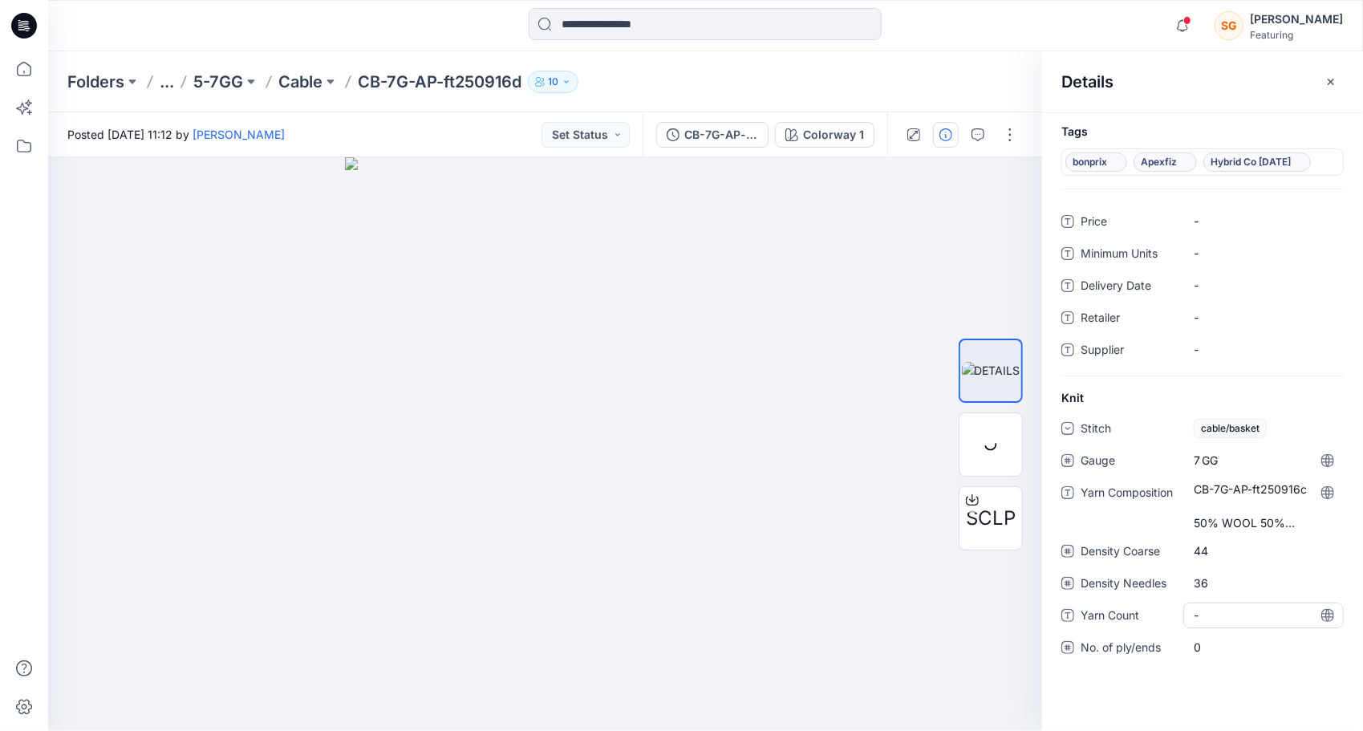
click at [1219, 607] on Count "-" at bounding box center [1264, 614] width 140 height 17
type textarea "****"
click at [1200, 635] on div "0" at bounding box center [1263, 648] width 160 height 26
type input "*"
click at [1147, 693] on div "Tags bonprix Apexfiz Hybrid Co [DATE] Price - Minimum Units - Delivery Date - R…" at bounding box center [1202, 421] width 321 height 618
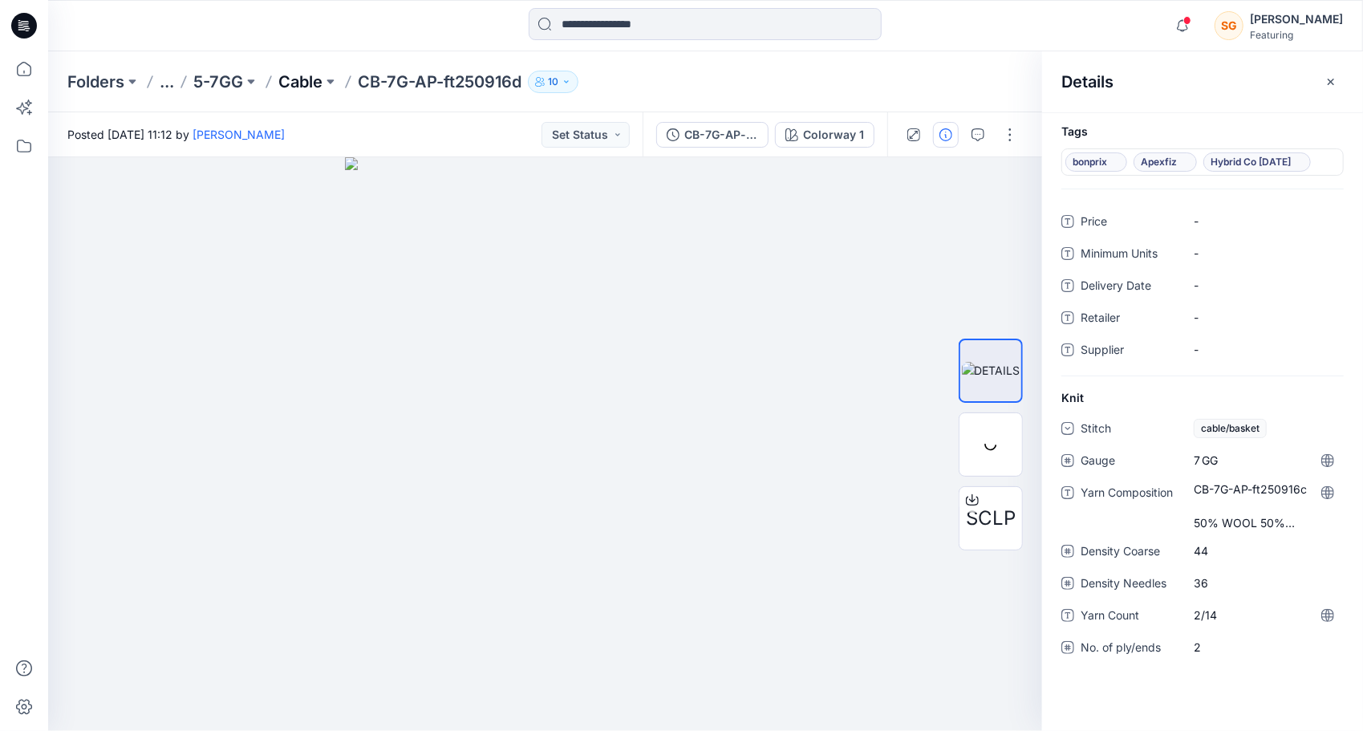
click at [298, 77] on p "Cable" at bounding box center [300, 82] width 44 height 22
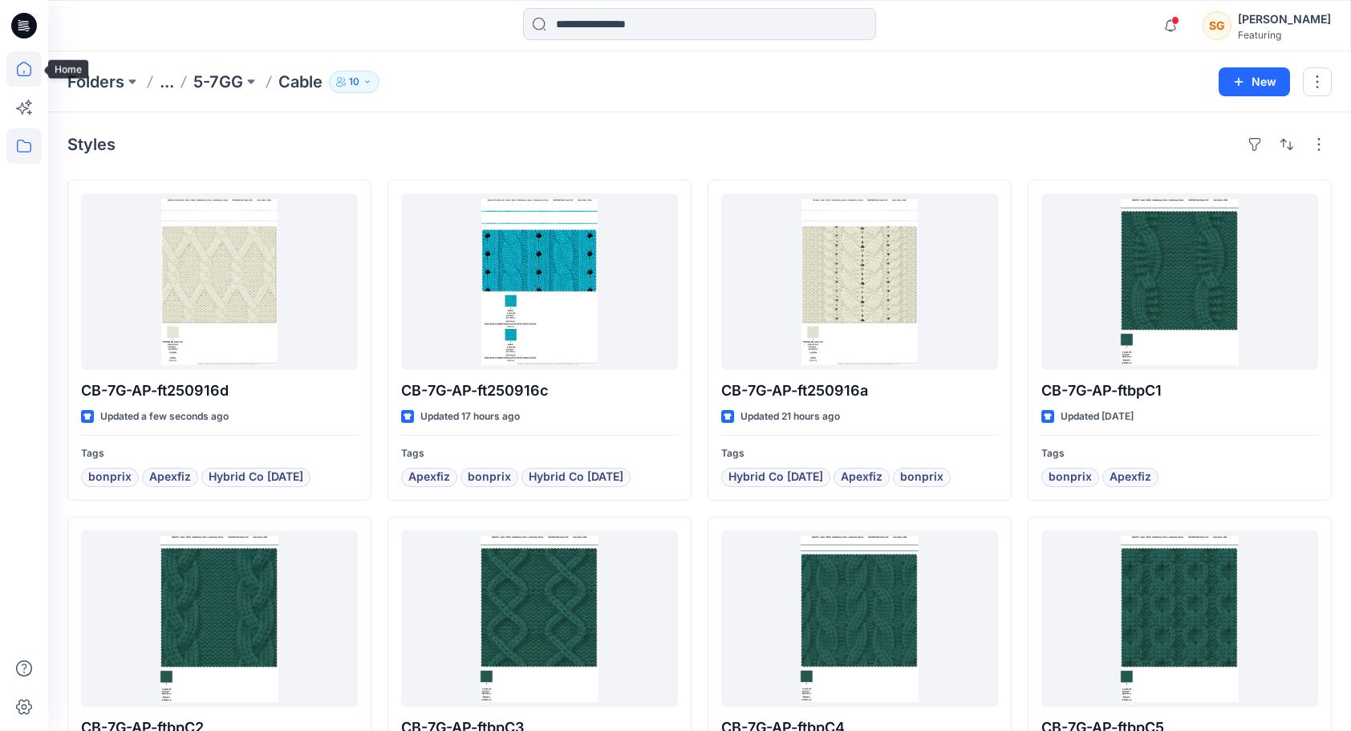
click at [28, 64] on icon at bounding box center [24, 69] width 14 height 14
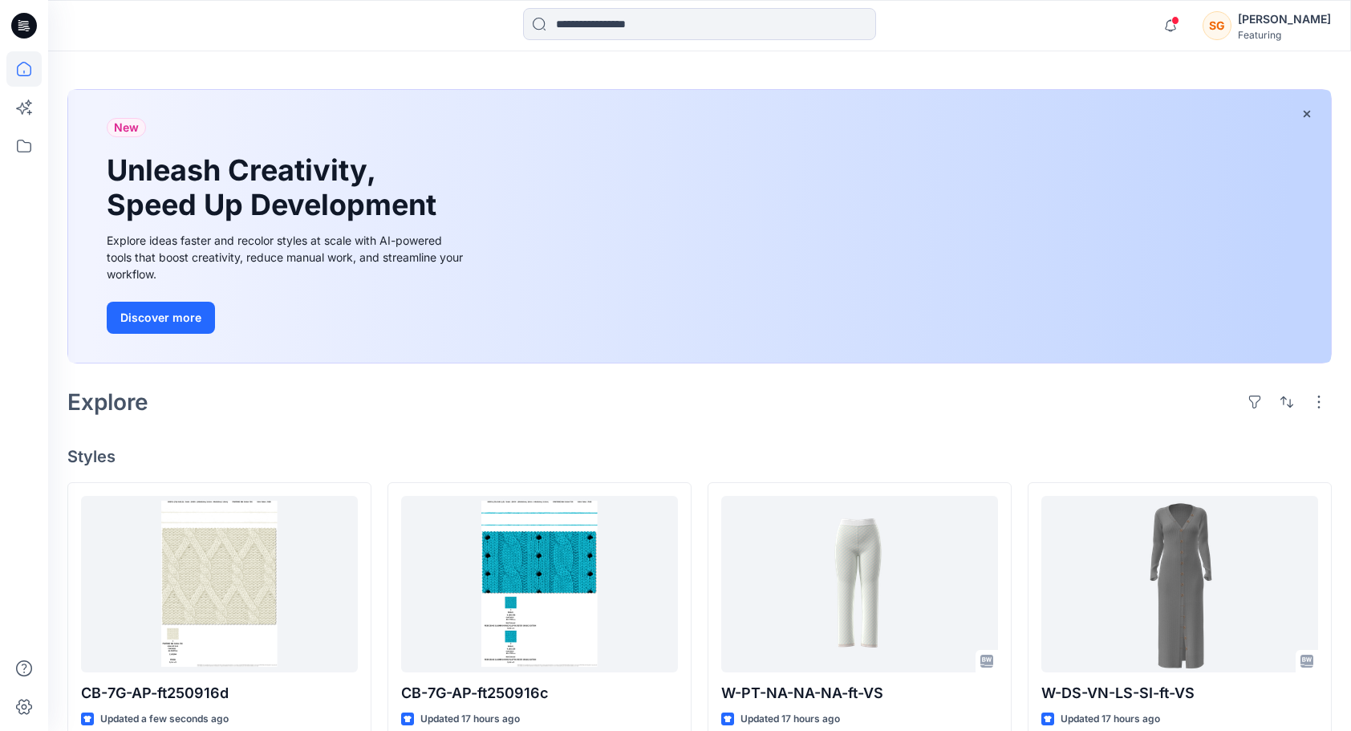
scroll to position [241, 0]
